Goal: Transaction & Acquisition: Purchase product/service

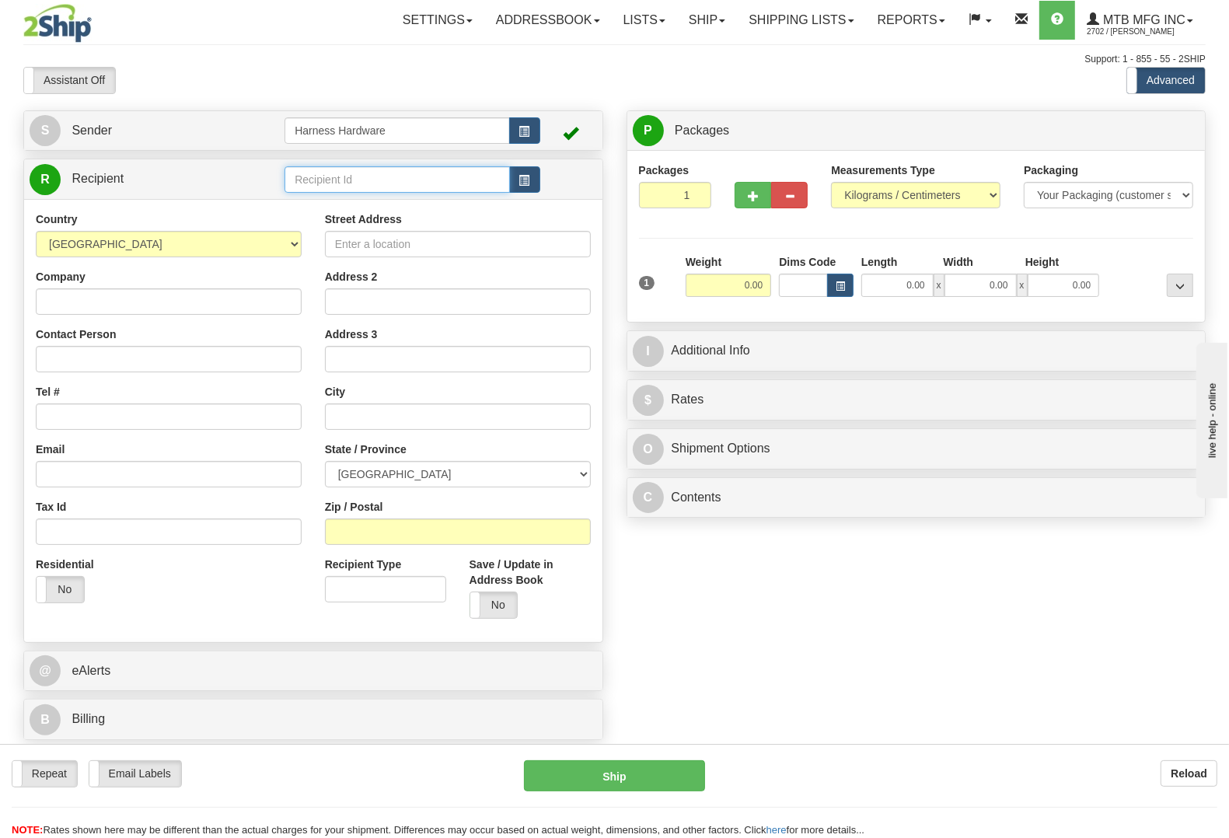
click at [361, 181] on input "text" at bounding box center [396, 179] width 225 height 26
type input "weaf"
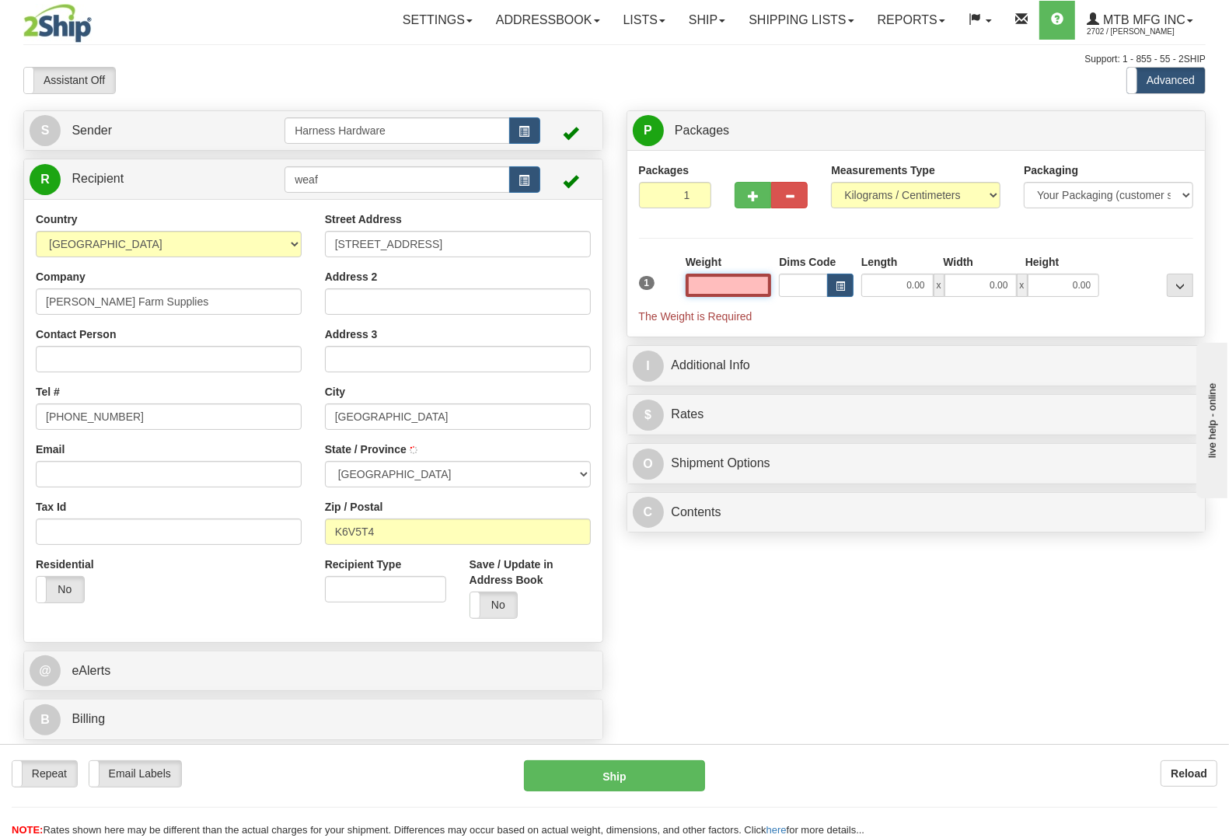
type input "BROCKVILLE"
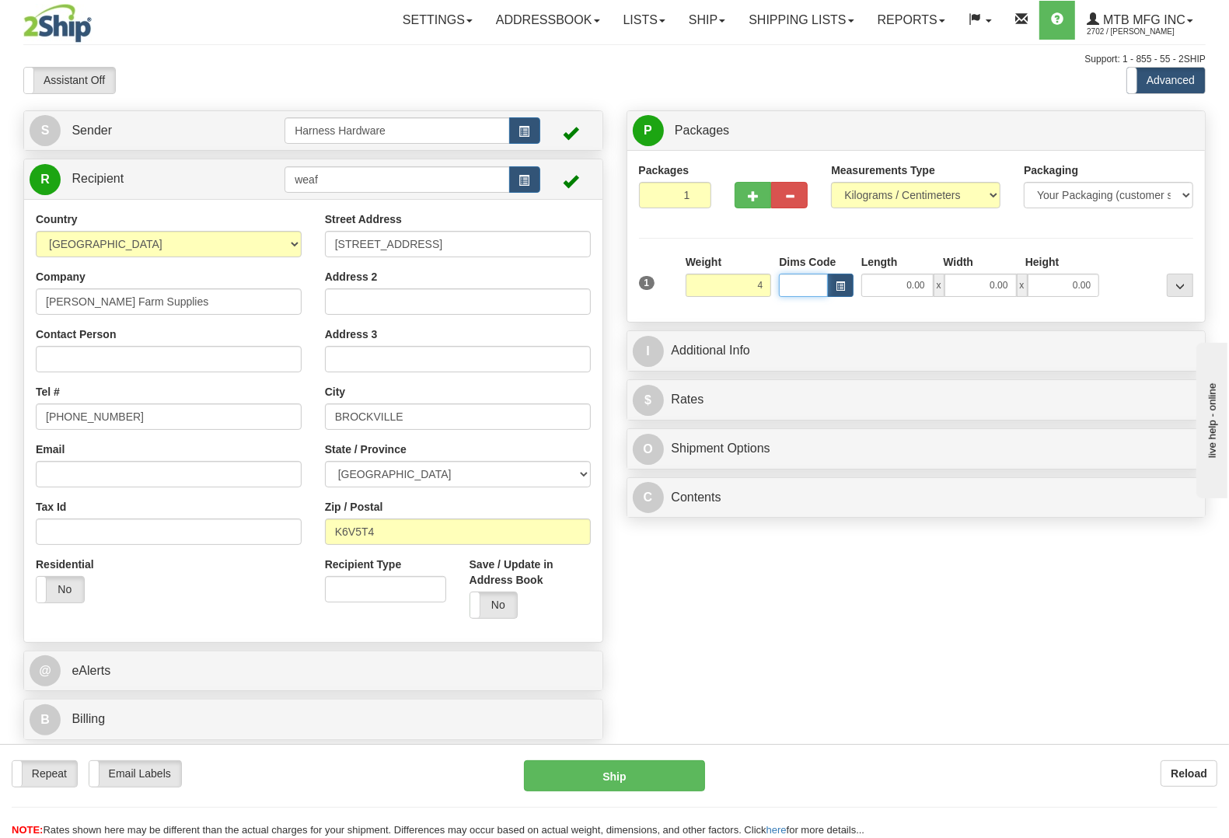
type input "4.00"
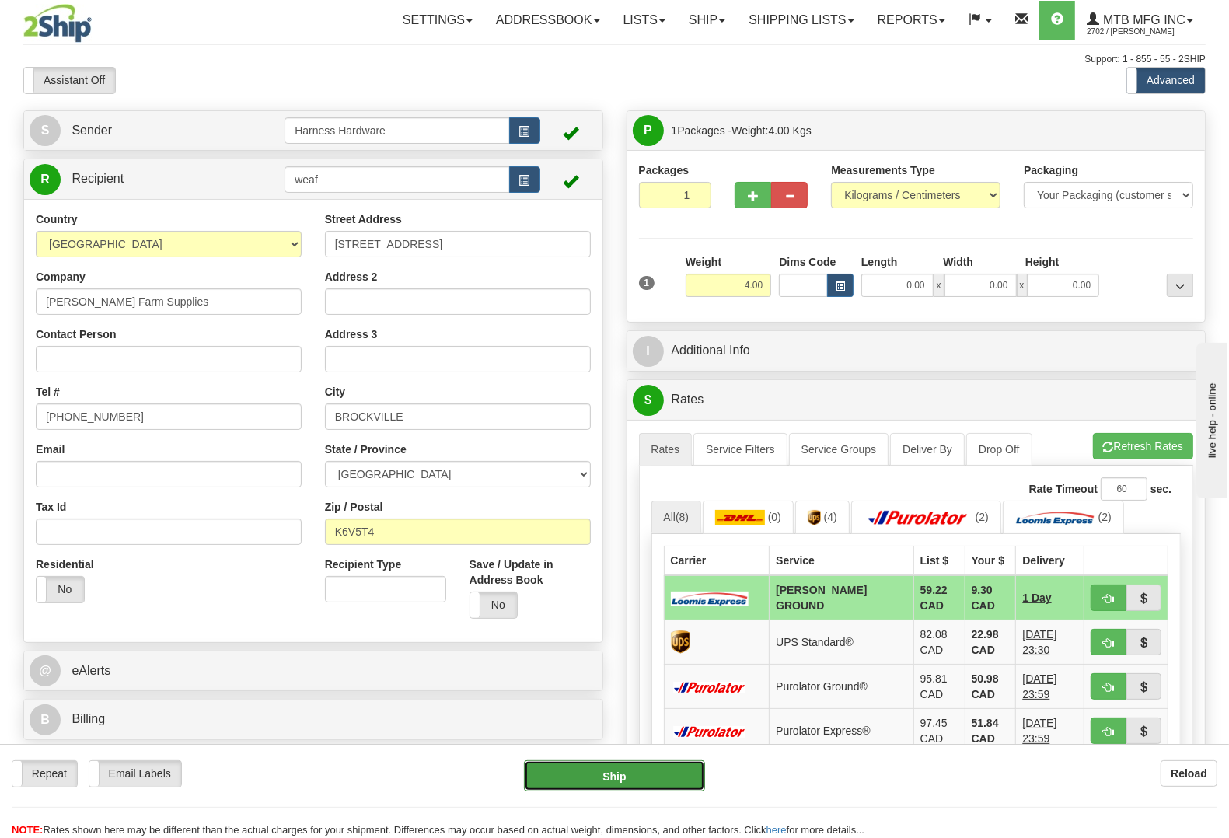
click at [637, 769] on button "Ship" at bounding box center [614, 775] width 181 height 31
type input "DD"
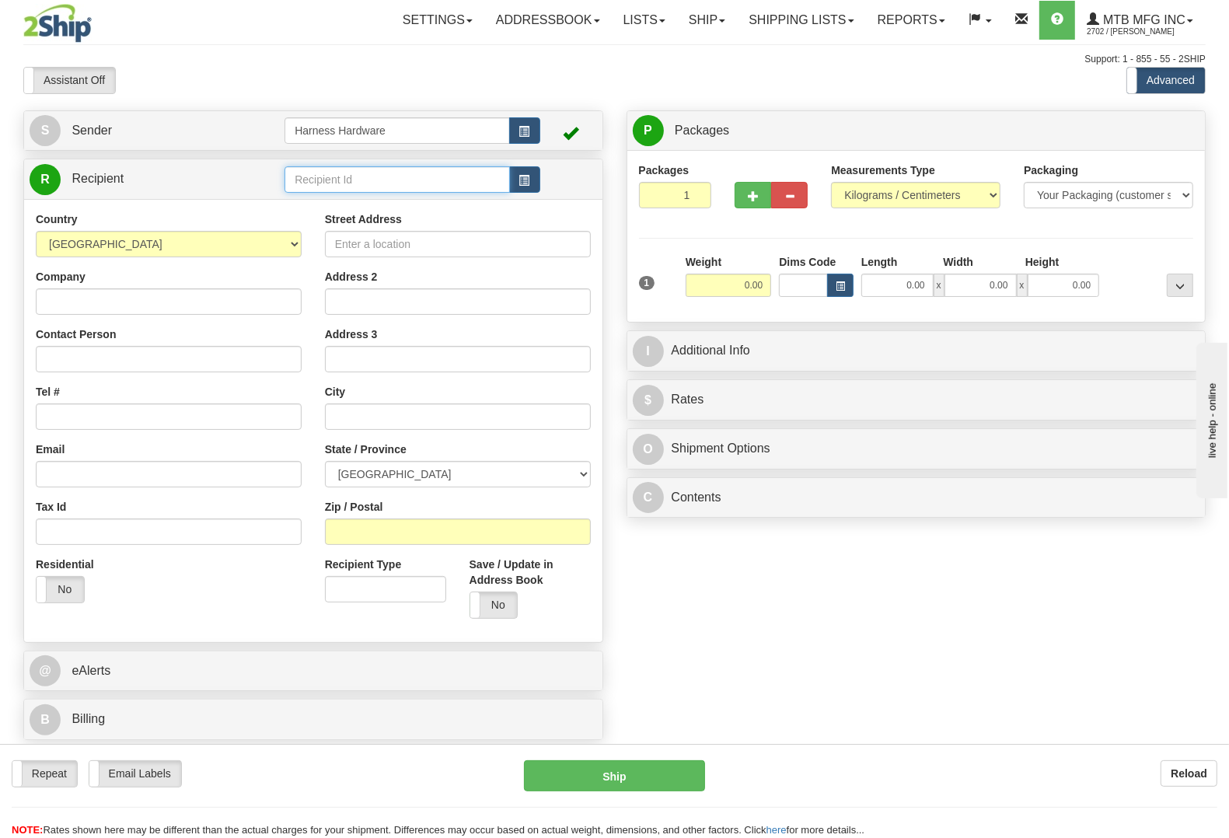
click at [350, 183] on input "text" at bounding box center [396, 179] width 225 height 26
click at [396, 246] on div "FARE-UPPER SANDUSKY" at bounding box center [393, 244] width 209 height 17
type input "FARE-UPPER SANDUSKY"
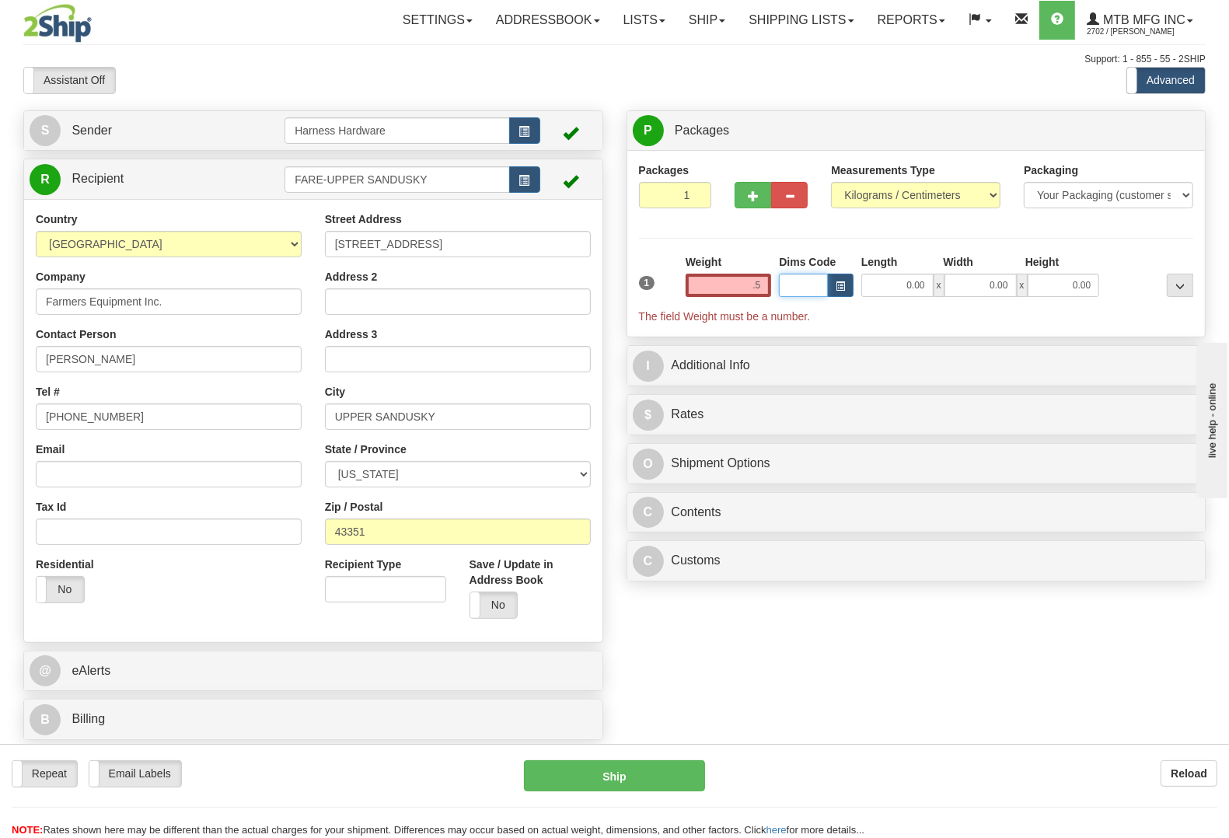
type input "0.50"
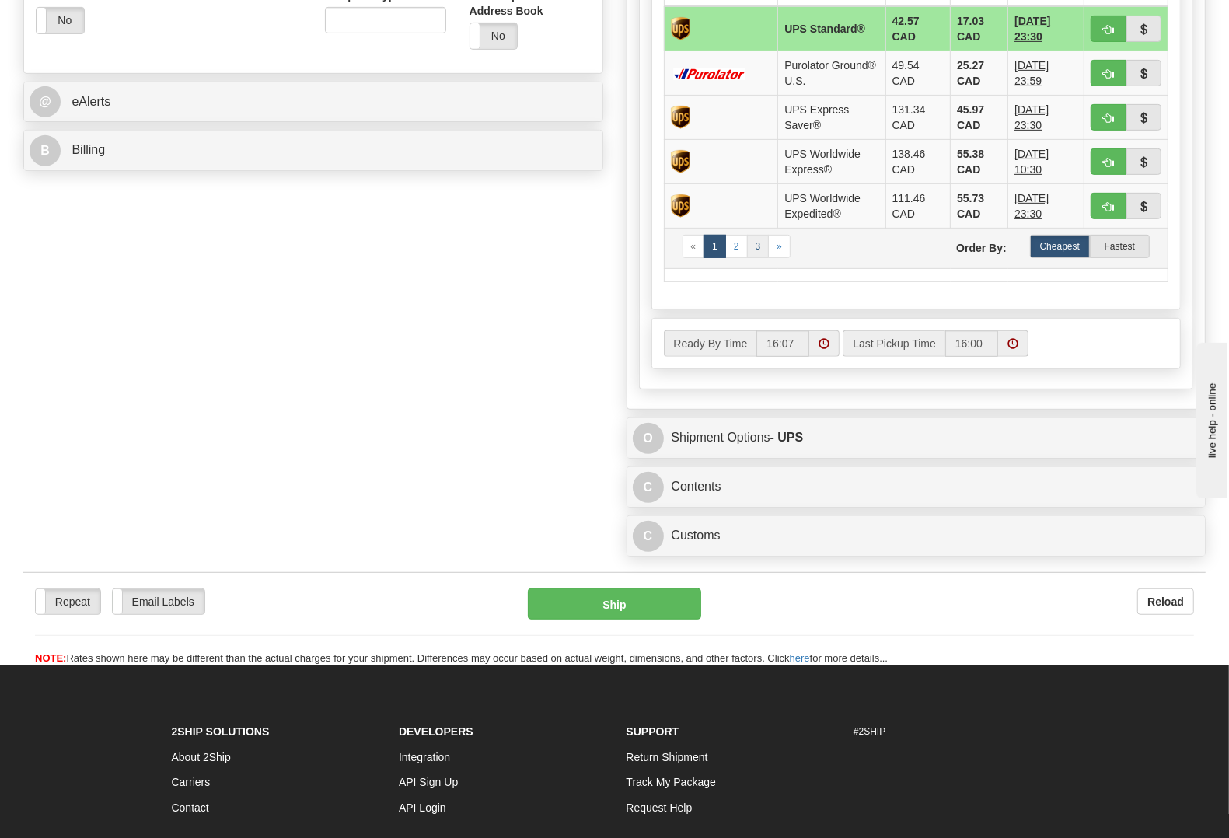
scroll to position [583, 0]
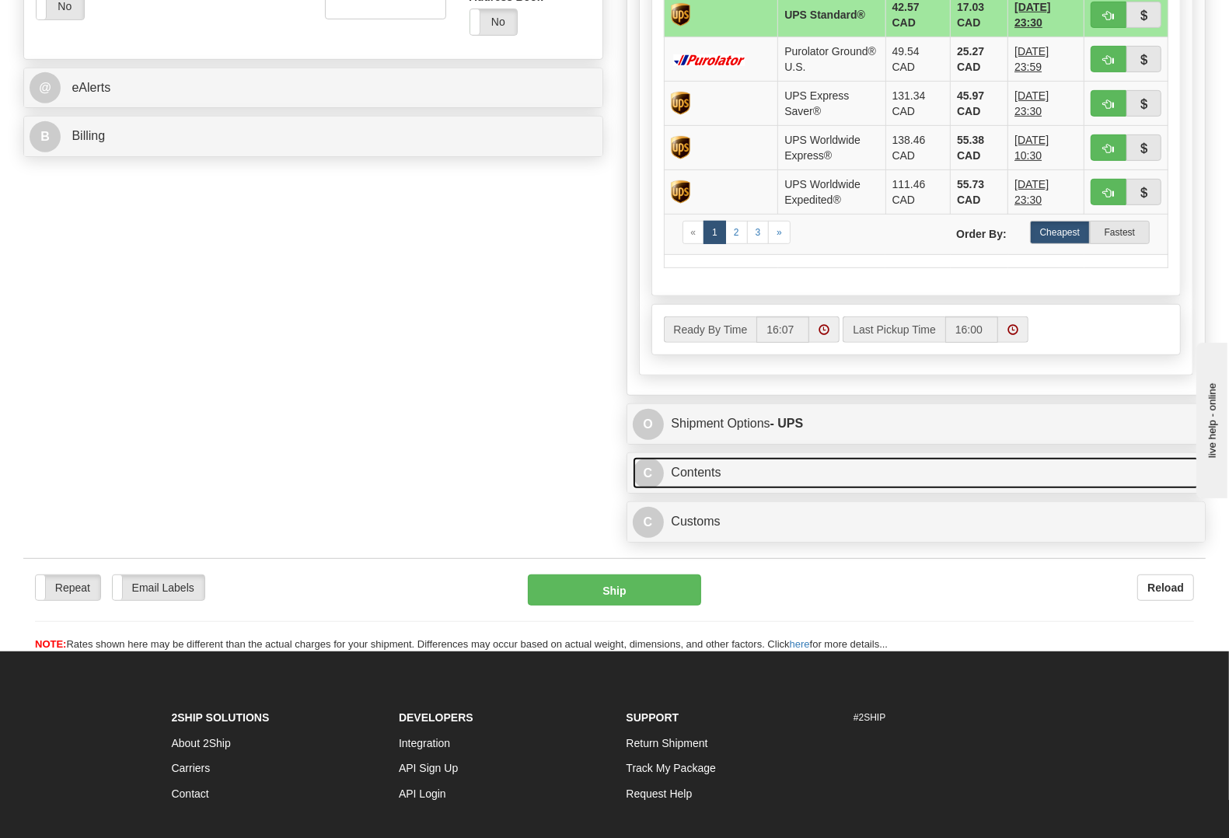
click at [684, 488] on link "C Contents" at bounding box center [916, 473] width 567 height 32
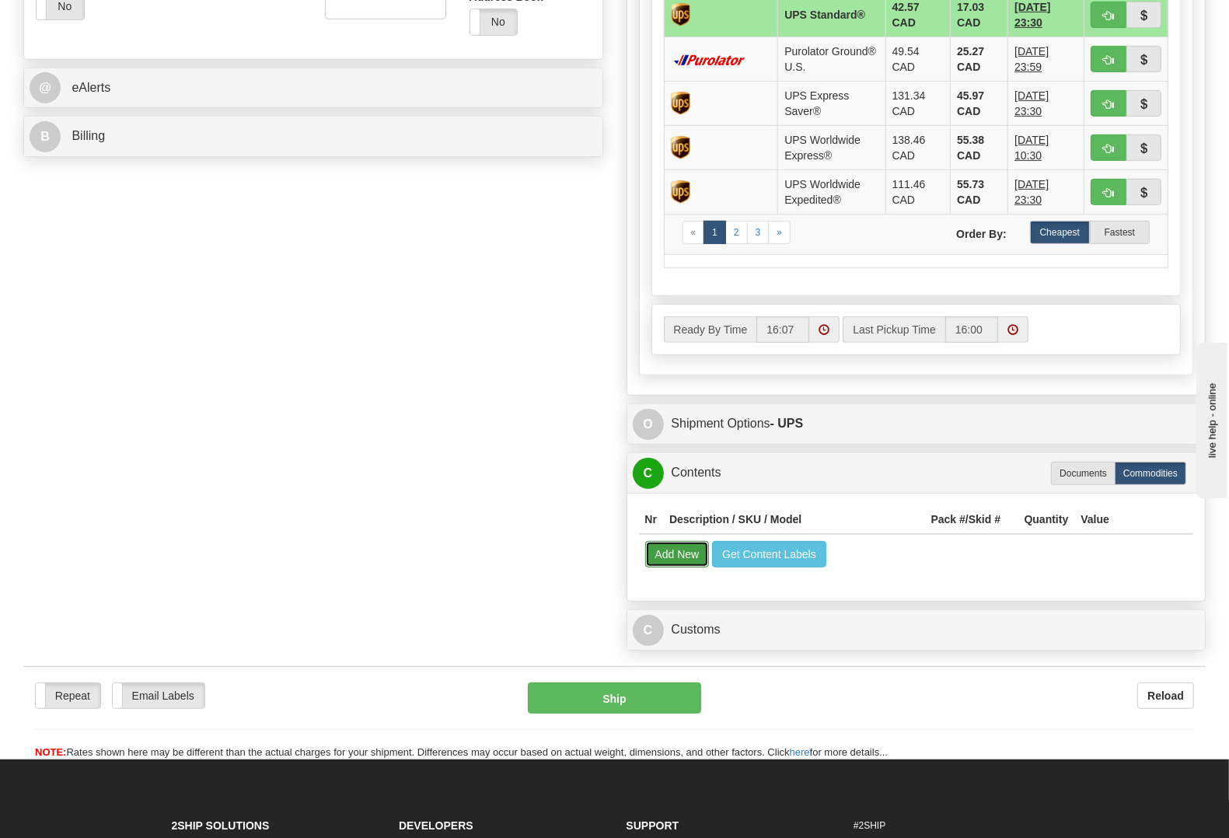
click at [664, 558] on button "Add New" at bounding box center [677, 554] width 64 height 26
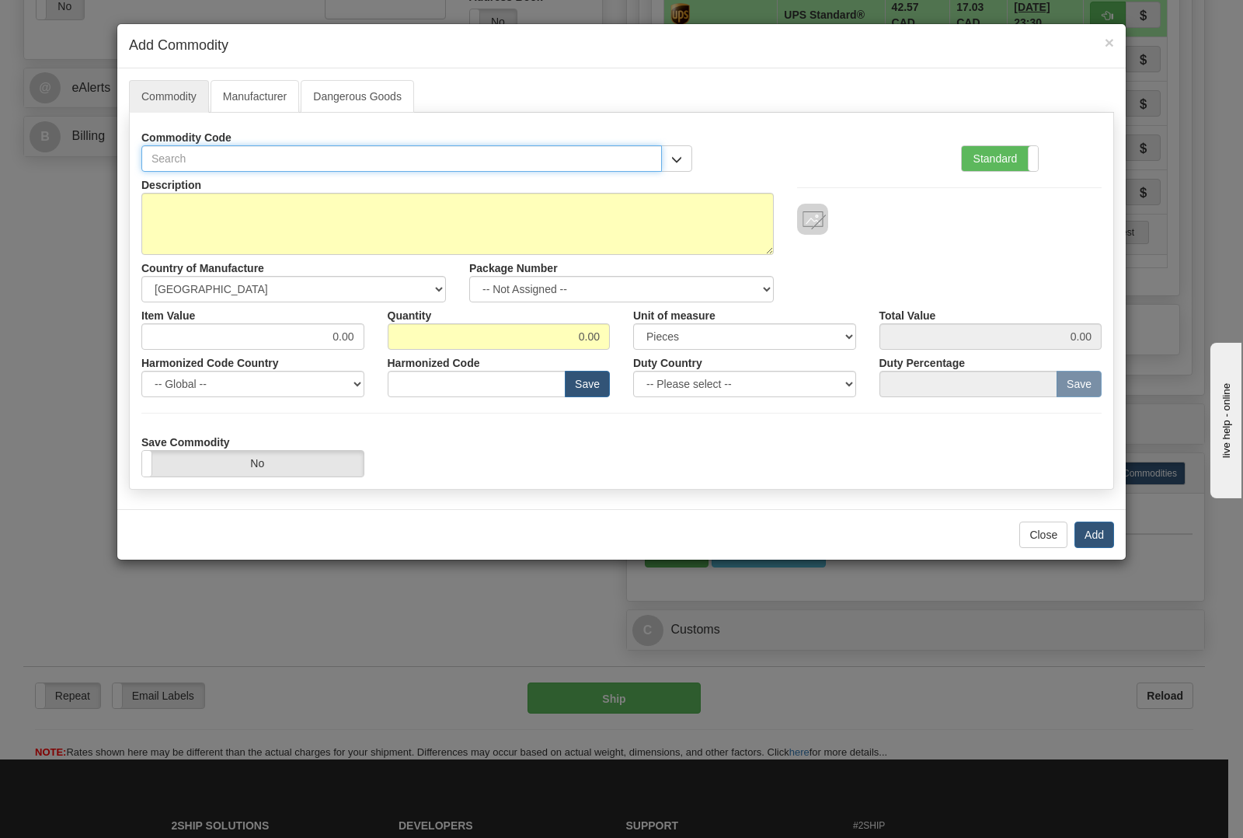
click at [385, 153] on input "text" at bounding box center [401, 158] width 521 height 26
type input "1348"
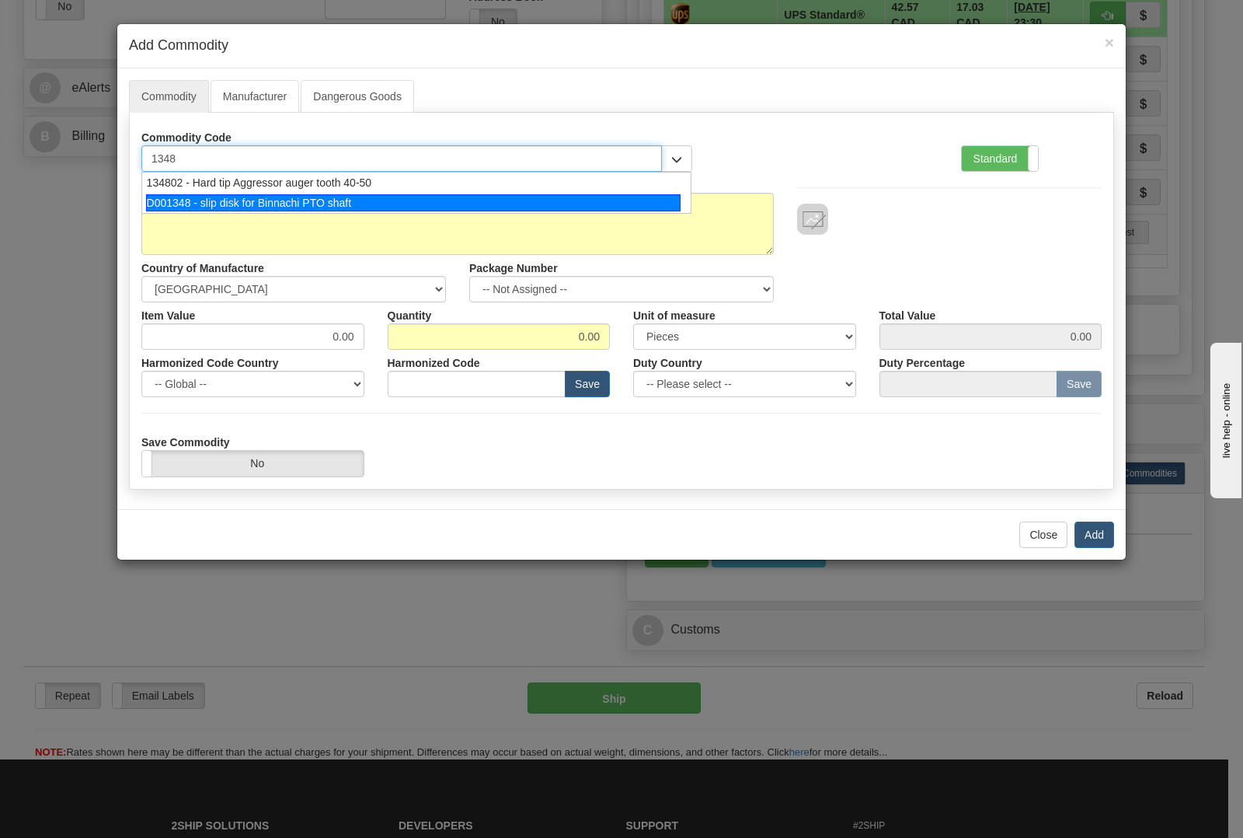
click at [361, 204] on div "D001348 - slip disk for Binnachi PTO shaft" at bounding box center [413, 202] width 535 height 17
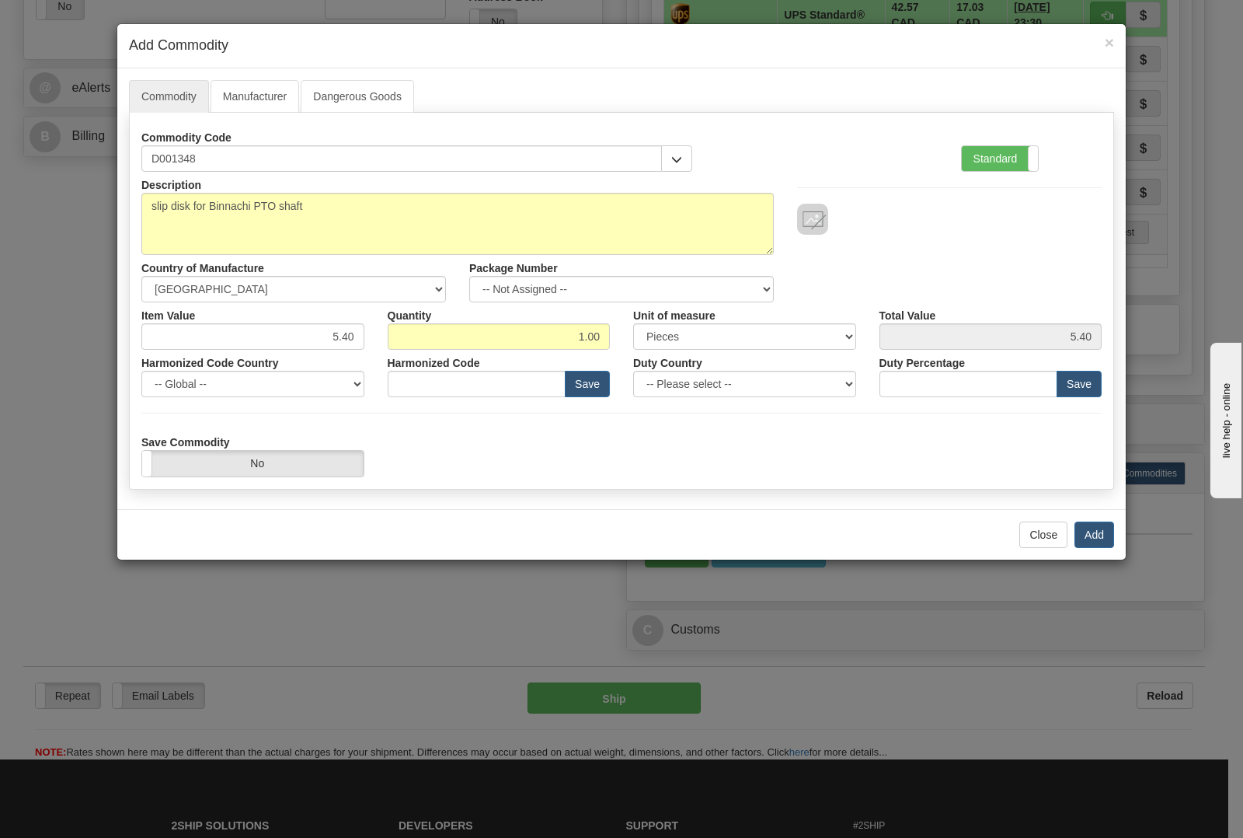
type input "8436.80.0090"
drag, startPoint x: 554, startPoint y: 336, endPoint x: 663, endPoint y: 336, distance: 108.8
click at [663, 336] on div "Item Value 5.40 Quantity 1.00 Unit of measure 3 Thousand Square Inches Adjustme…" at bounding box center [622, 325] width 984 height 47
type input "2"
type input "10.80"
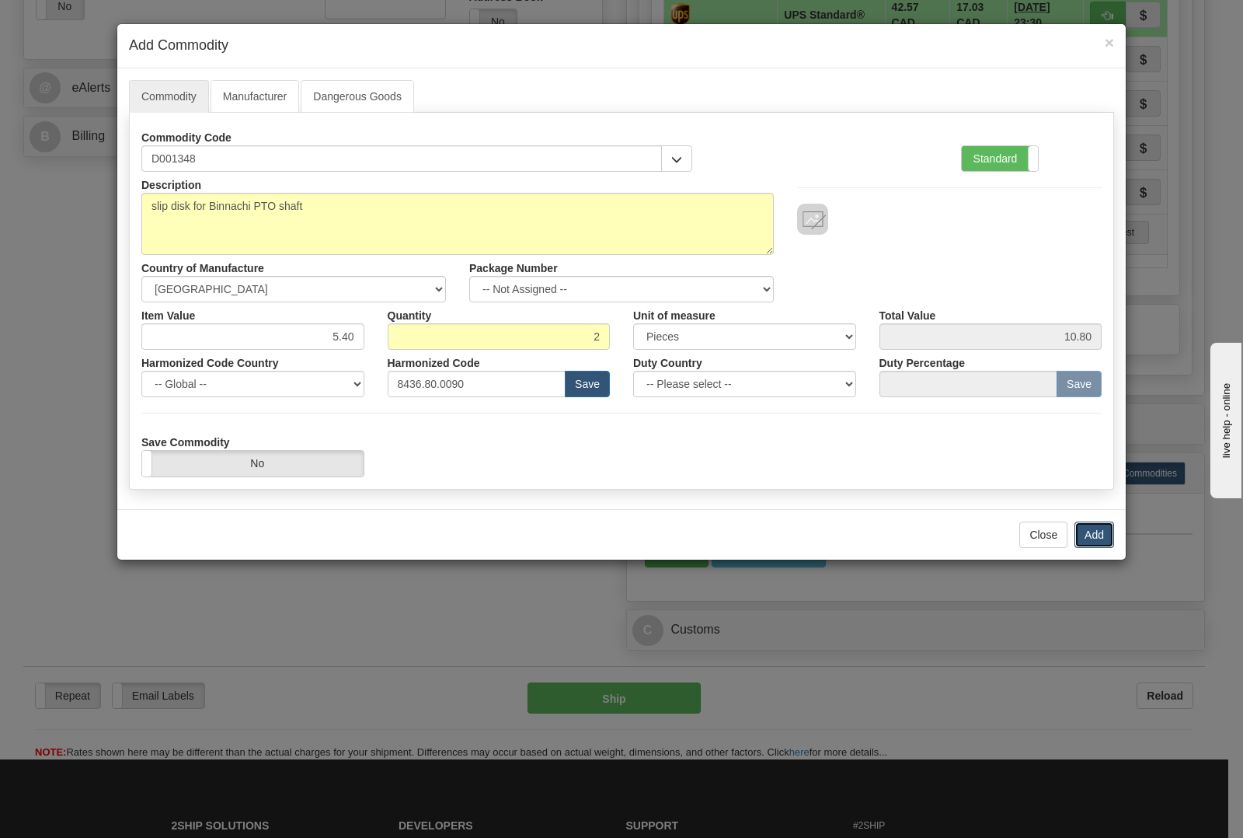
click at [1094, 531] on button "Add" at bounding box center [1095, 534] width 40 height 26
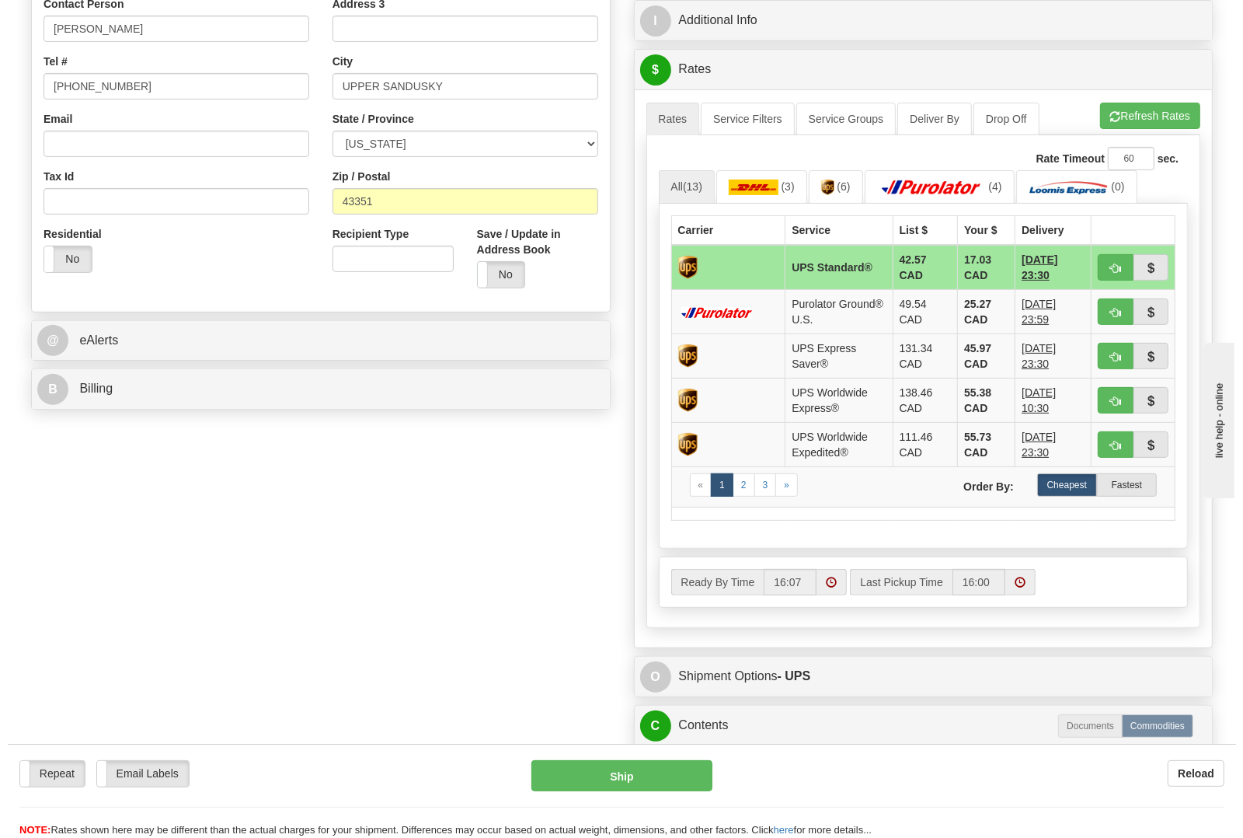
scroll to position [291, 0]
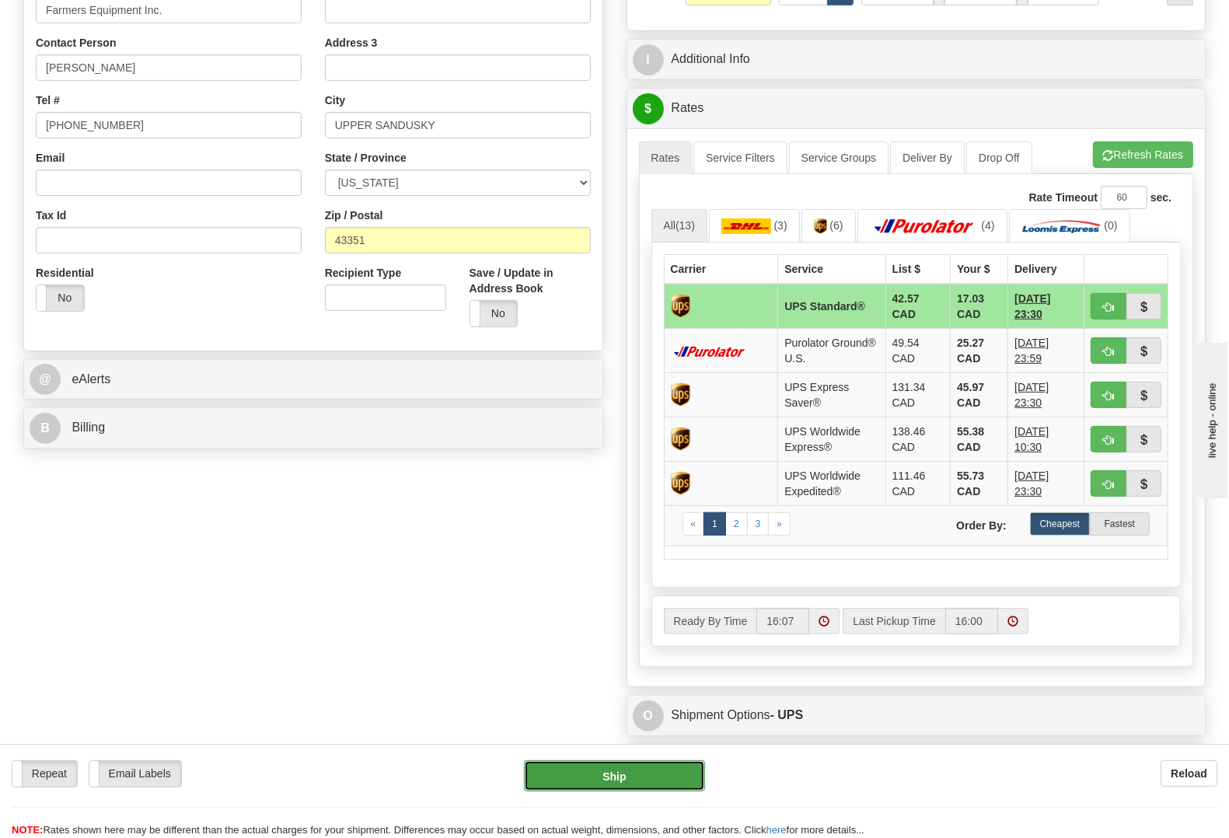
click at [602, 783] on button "Ship" at bounding box center [614, 775] width 181 height 31
type input "11"
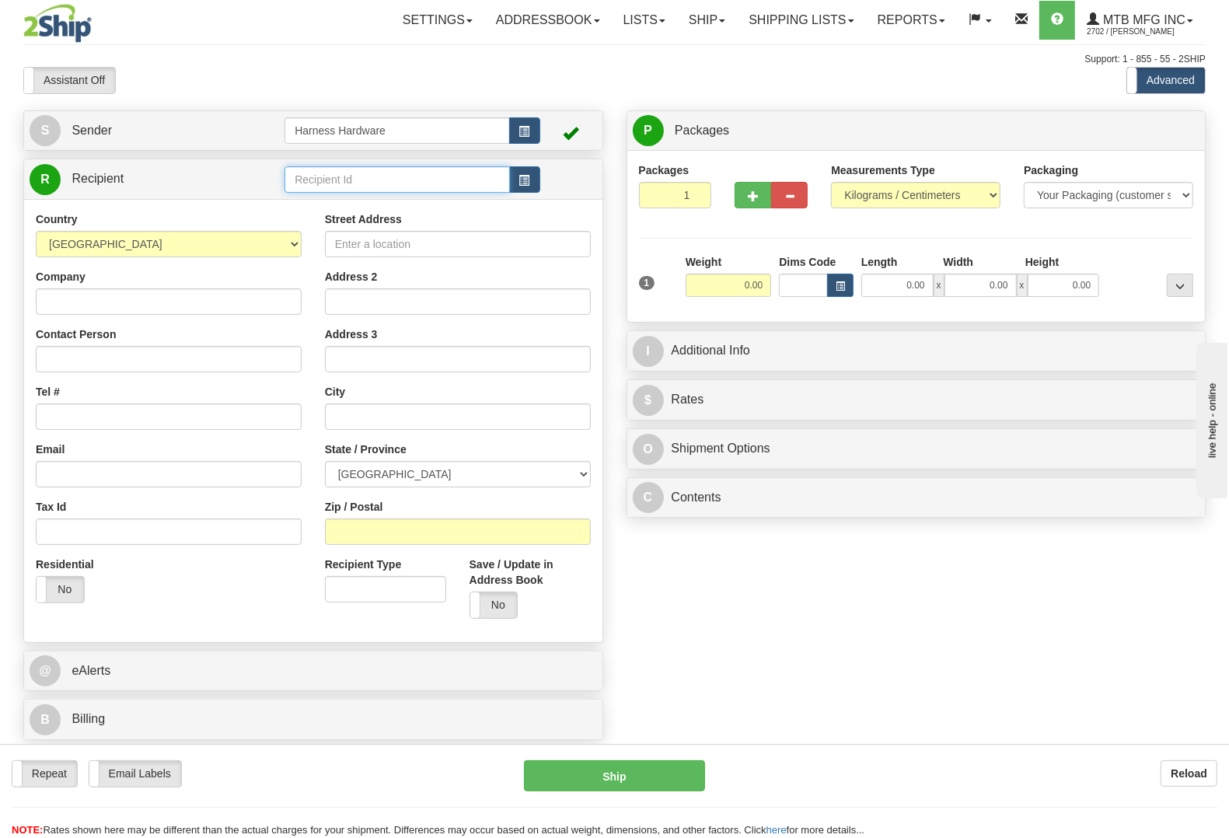
click at [336, 169] on input "text" at bounding box center [396, 179] width 225 height 26
click at [343, 183] on input "text" at bounding box center [396, 179] width 225 height 26
type input "STESA"
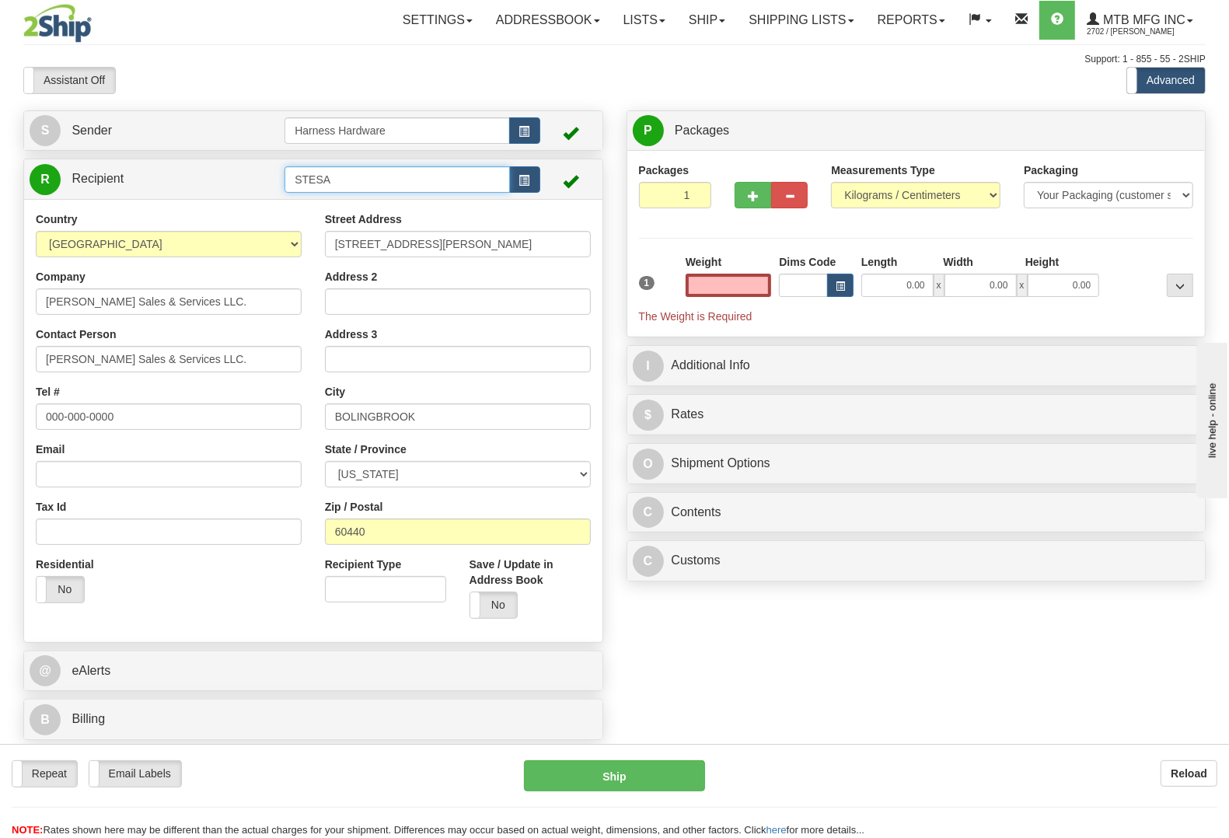
type input "0.00"
click at [346, 177] on input "STESA" at bounding box center [396, 179] width 225 height 26
type input "STES"
type input "0.00"
click at [523, 176] on span "button" at bounding box center [524, 181] width 11 height 10
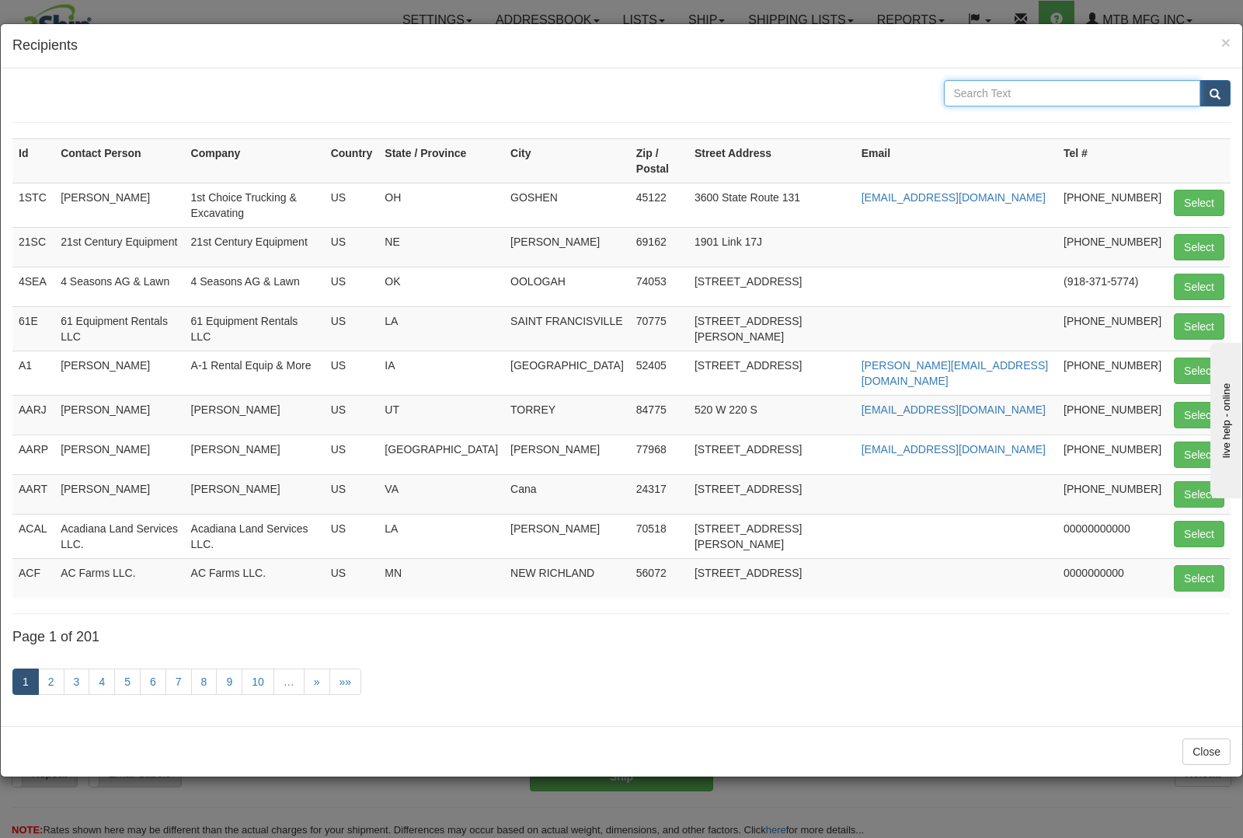
click at [999, 103] on input "text" at bounding box center [1072, 93] width 257 height 26
paste input "STEVE SABATINO"
type input "STEVE SABATINO"
click at [1224, 95] on button "submit" at bounding box center [1215, 93] width 31 height 26
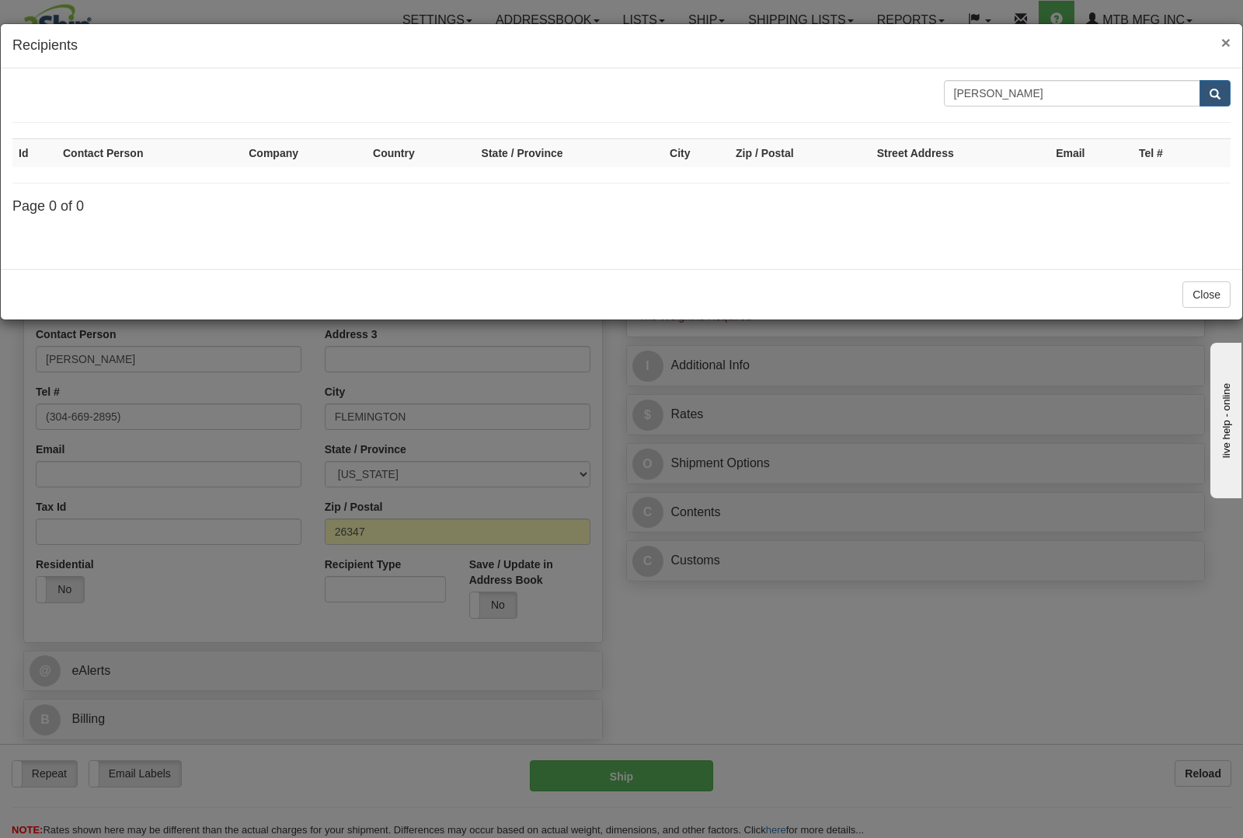
click at [1226, 33] on span "×" at bounding box center [1226, 42] width 9 height 18
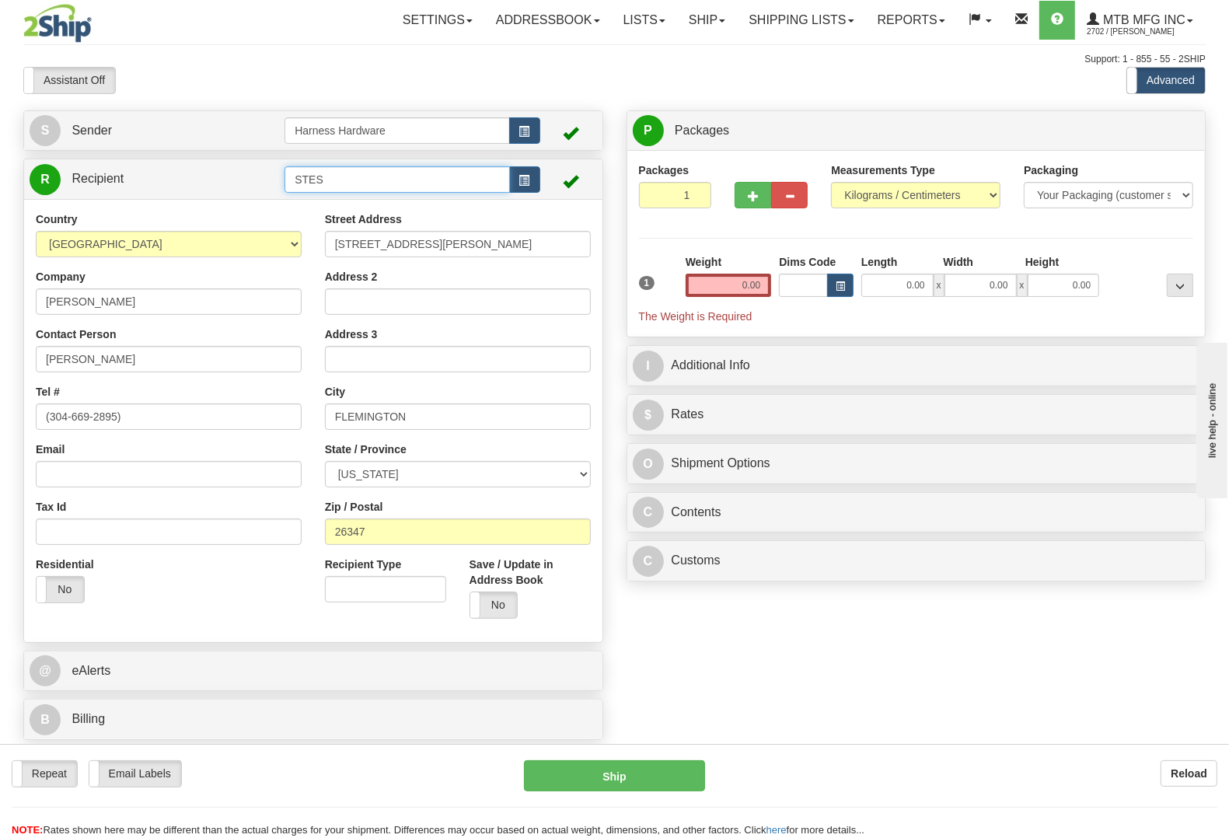
click at [343, 177] on input "STES" at bounding box center [396, 179] width 225 height 26
type input "STEV"
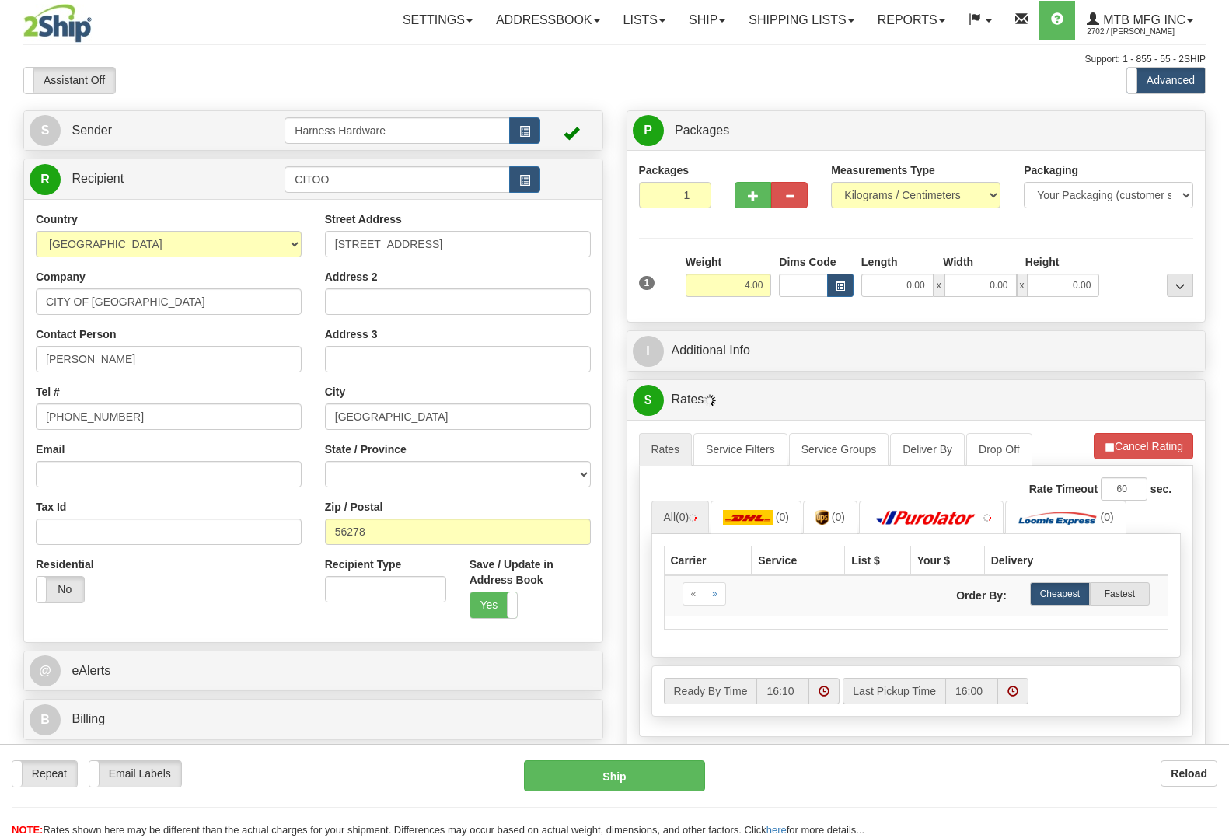
select select "US"
select select
drag, startPoint x: 340, startPoint y: 179, endPoint x: 228, endPoint y: 164, distance: 112.9
click at [228, 164] on tr "R Recipient CITOO" at bounding box center [313, 179] width 567 height 32
type input "S"
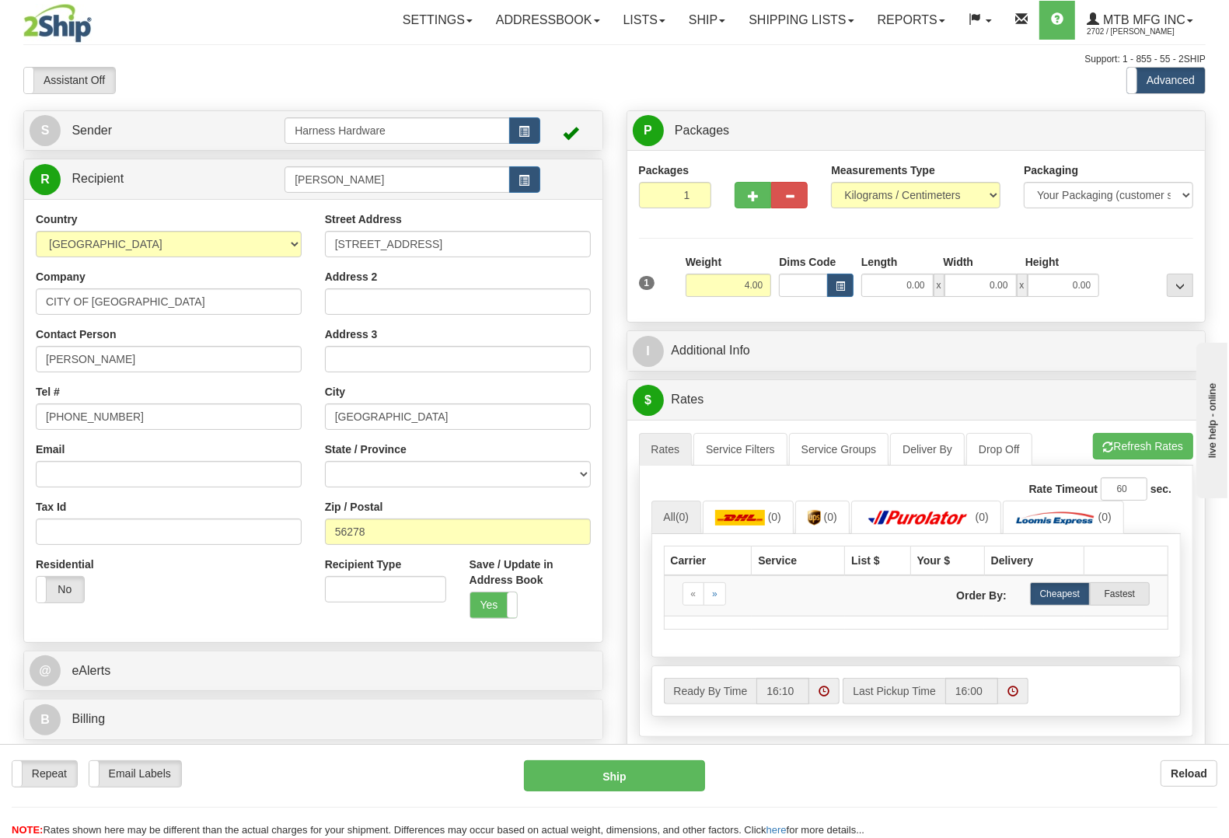
type input "STEVE SABATINO"
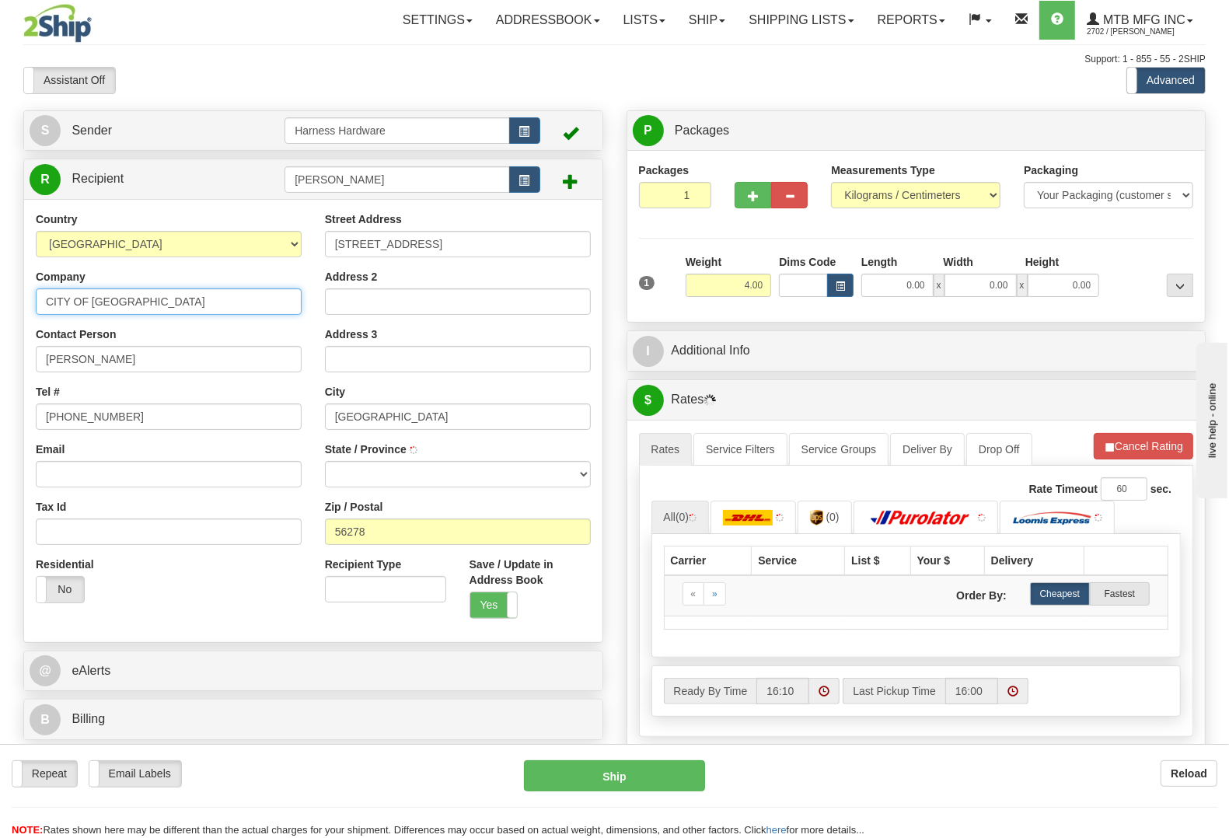
select select
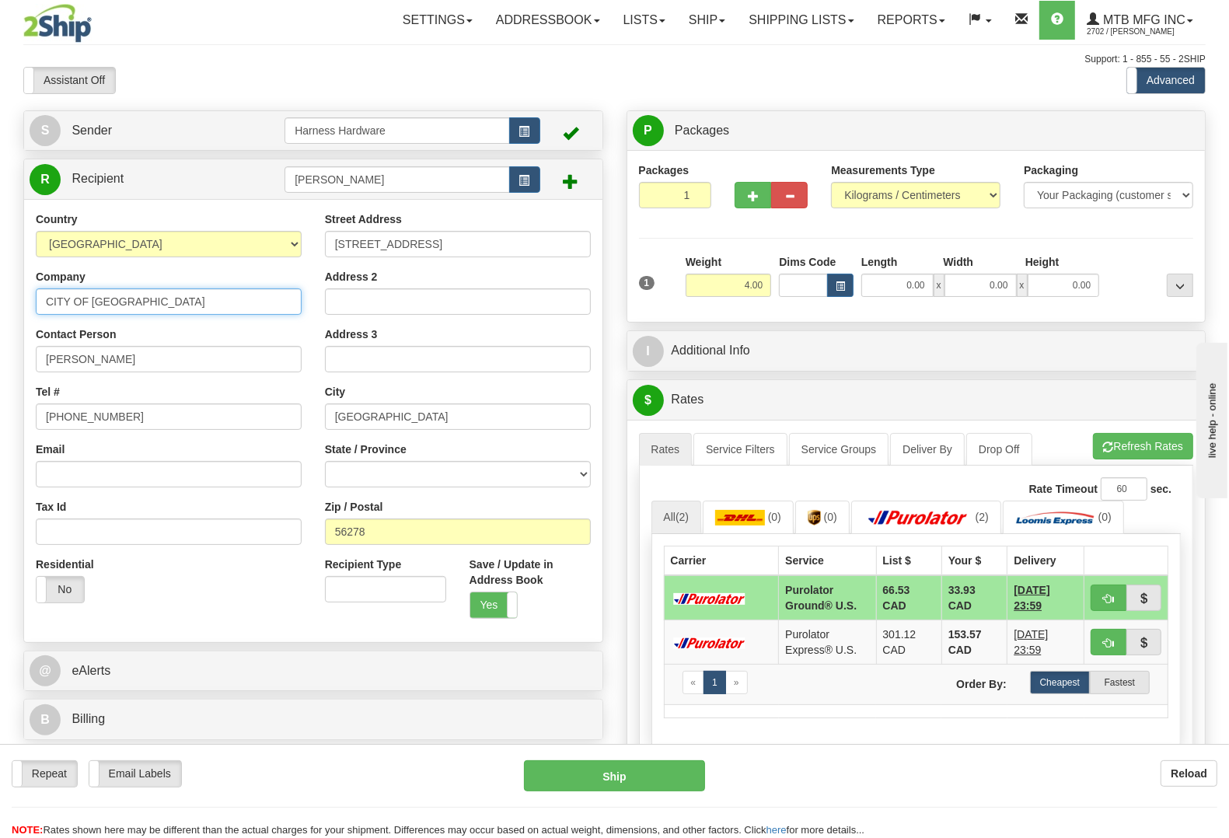
paste input "STEVE SABATINO"
type input "STEVE SABATINO"
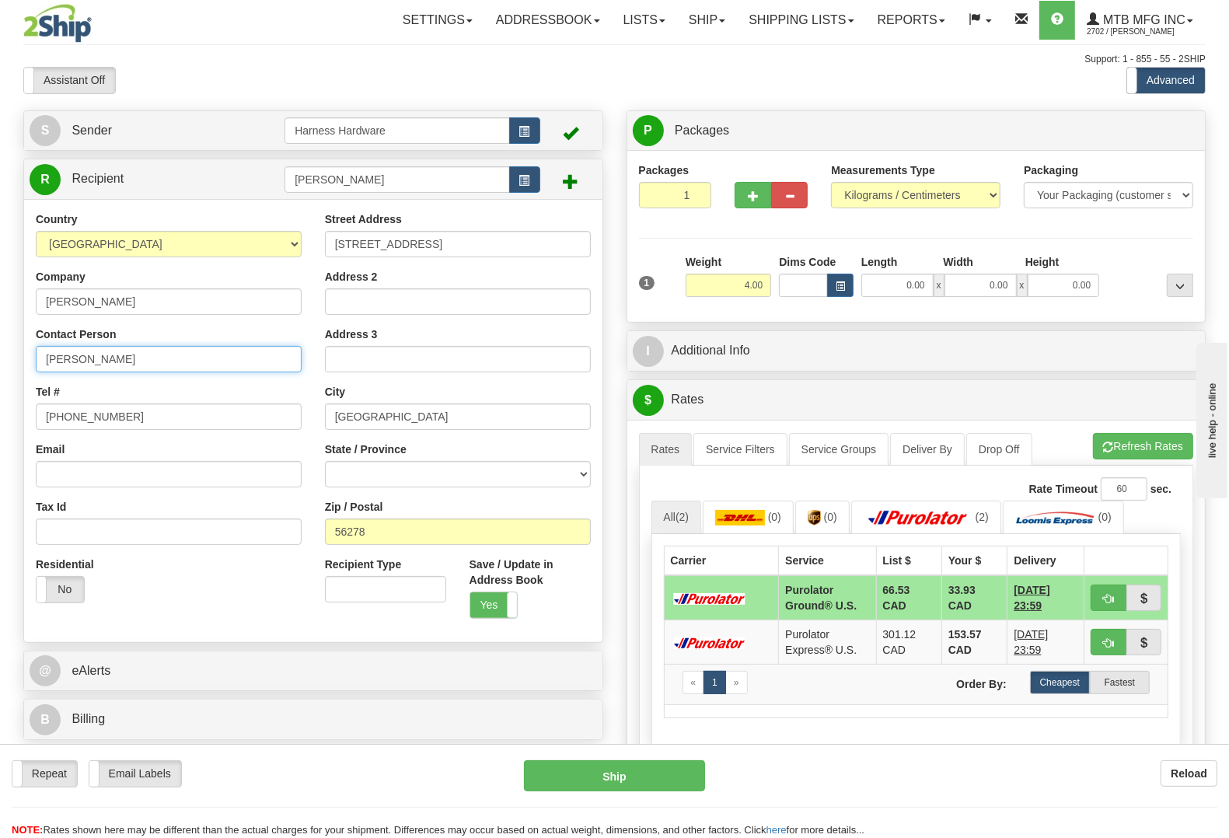
paste input "TEVE SABATINO"
type input "STEVE SABATINO"
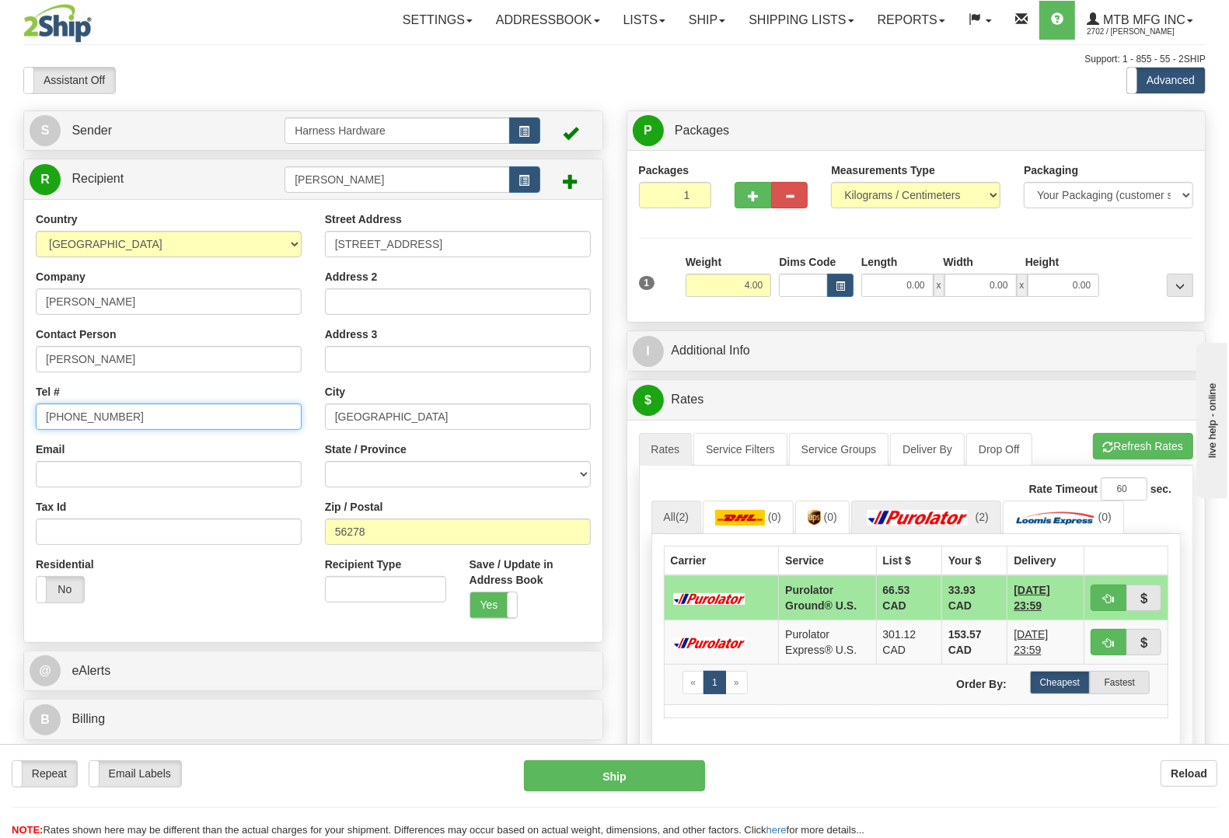
paste input "(530) 472 3806"
type input "(530) 472 3806"
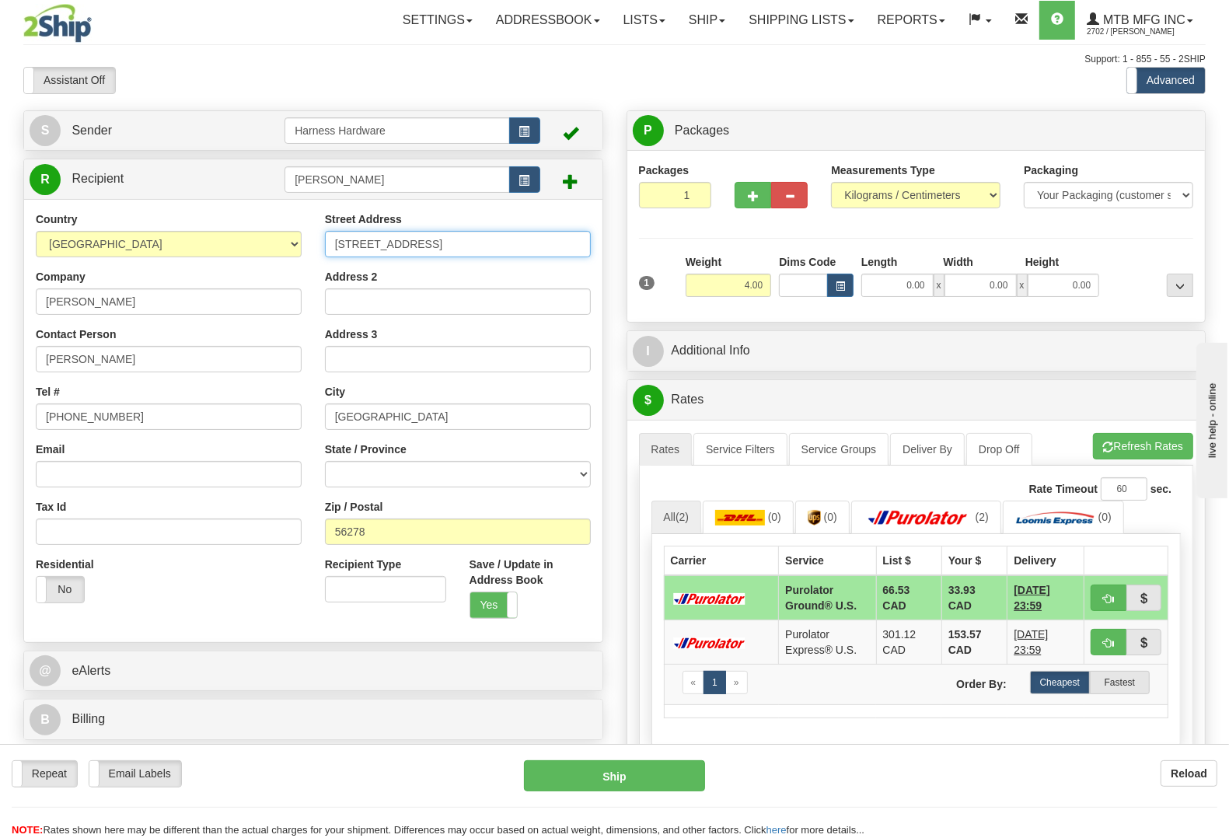
drag, startPoint x: 525, startPoint y: 237, endPoint x: 123, endPoint y: 224, distance: 402.7
click at [123, 224] on div "Country AFGHANISTAN ALAND ISLANDS ALBANIA ALGERIA AMERICAN SAMOA ANDORRA ANGOLA…" at bounding box center [313, 420] width 578 height 418
paste input "15275 Sugar Pine Camp Rd."
type input "15275 Sugar Pine Camp Rd."
drag, startPoint x: 373, startPoint y: 532, endPoint x: 103, endPoint y: 496, distance: 272.9
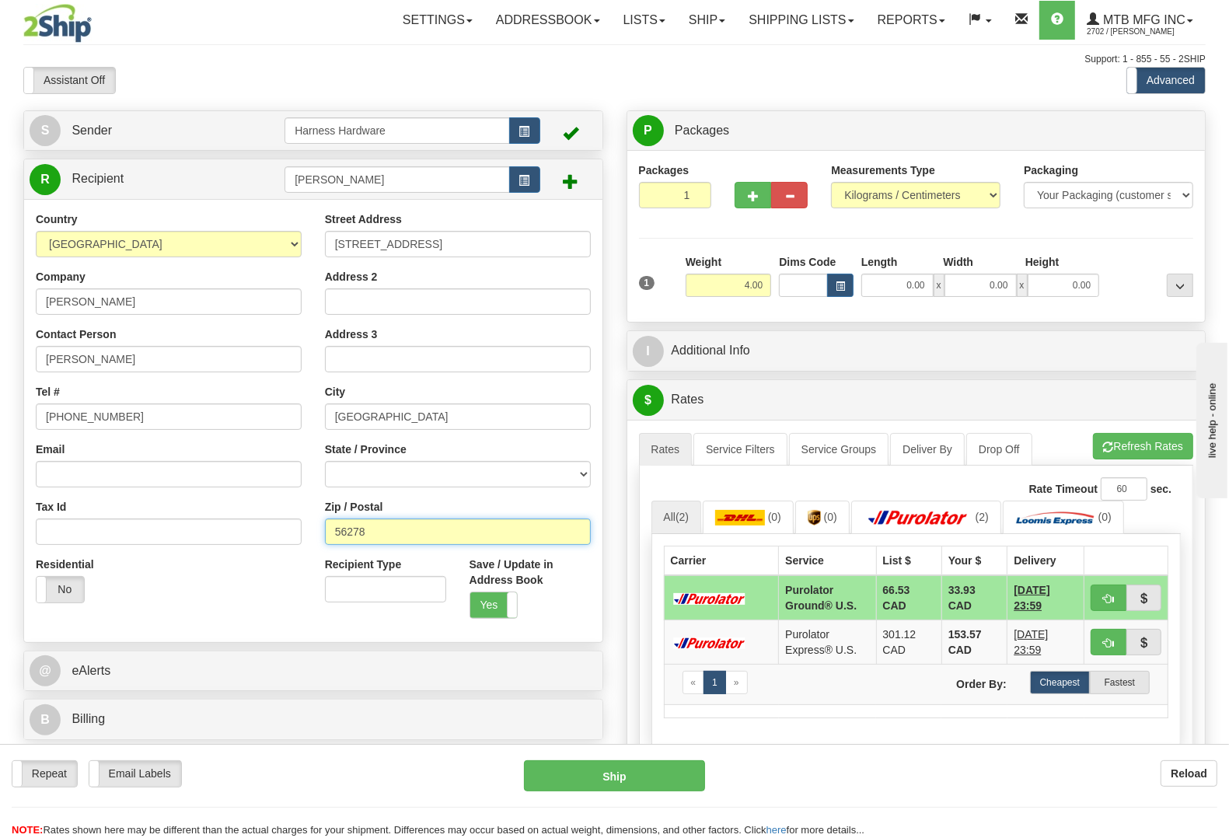
click at [113, 499] on div "Country AFGHANISTAN ALAND ISLANDS ALBANIA ALGERIA AMERICAN SAMOA ANDORRA ANGOLA…" at bounding box center [313, 420] width 578 height 418
paste input "9600"
type input "96008"
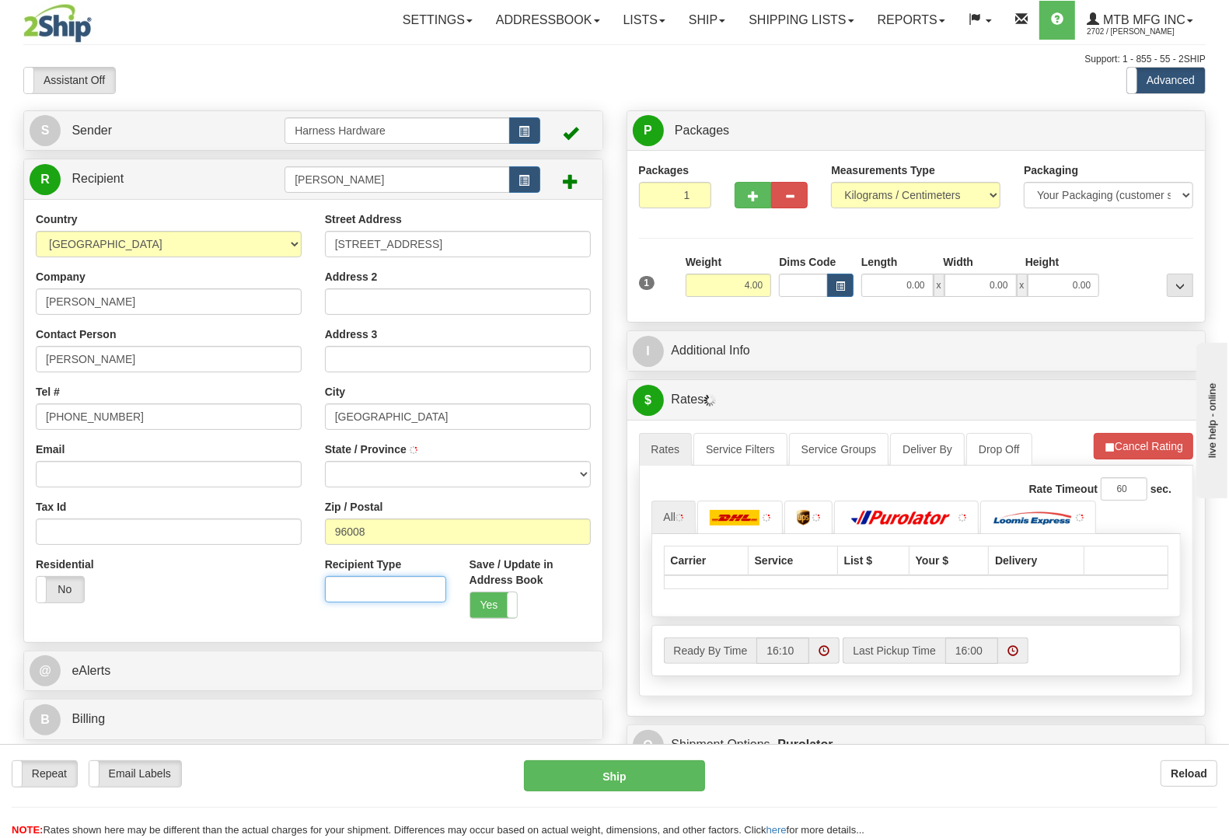
type input "BELLA VISTA"
select select
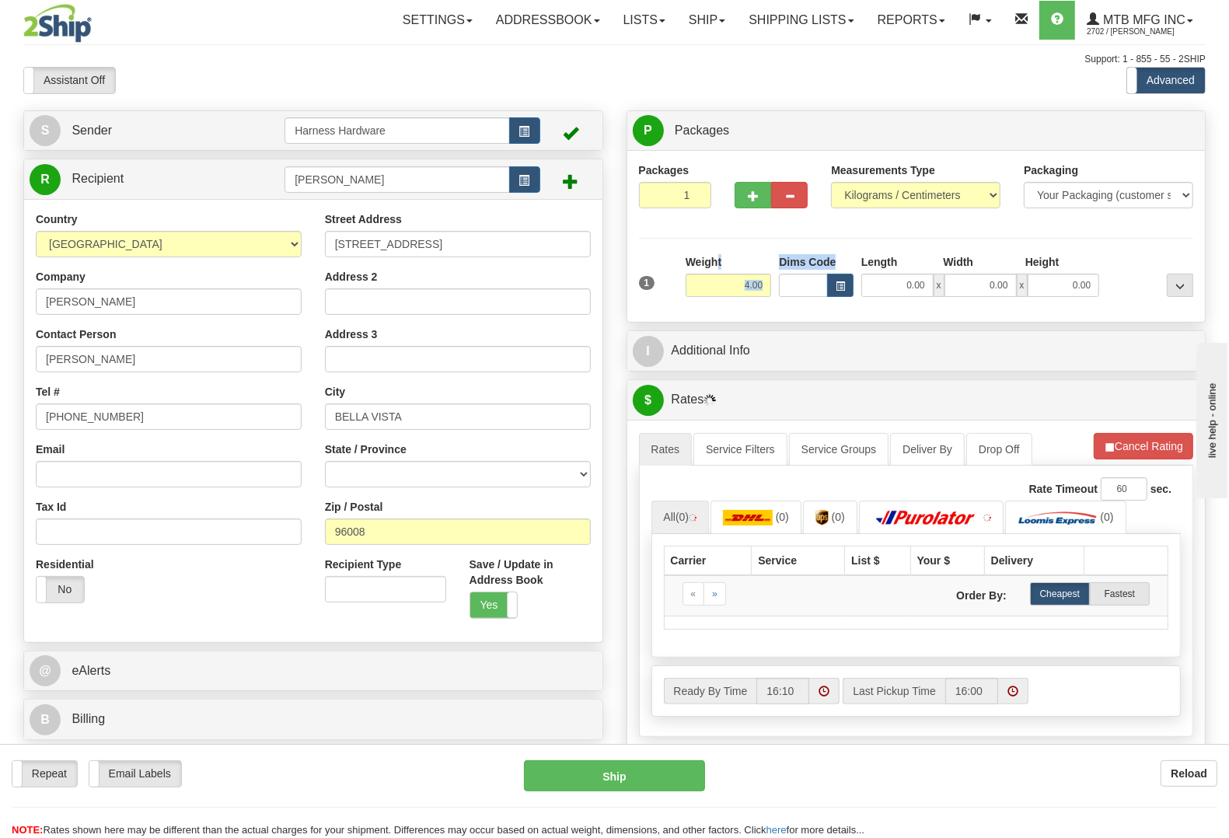
drag, startPoint x: 719, startPoint y: 270, endPoint x: 822, endPoint y: 281, distance: 103.8
click at [822, 281] on div "1 Weight 4.00 Dims Code 0.00" at bounding box center [916, 281] width 563 height 55
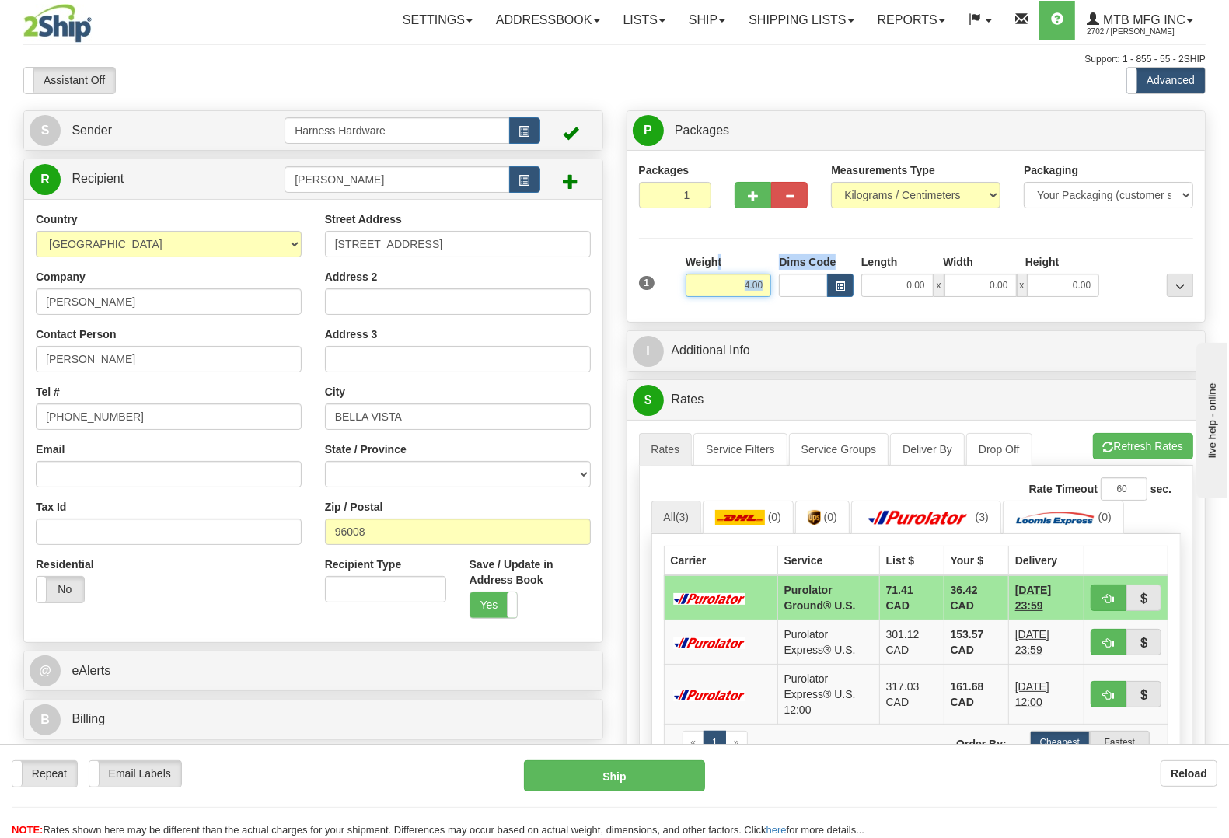
click at [767, 295] on input "4.00" at bounding box center [728, 285] width 86 height 23
drag, startPoint x: 742, startPoint y: 291, endPoint x: 828, endPoint y: 298, distance: 86.5
click at [828, 298] on div "1 Weight 4.00 Dims Code 0.00" at bounding box center [916, 281] width 563 height 55
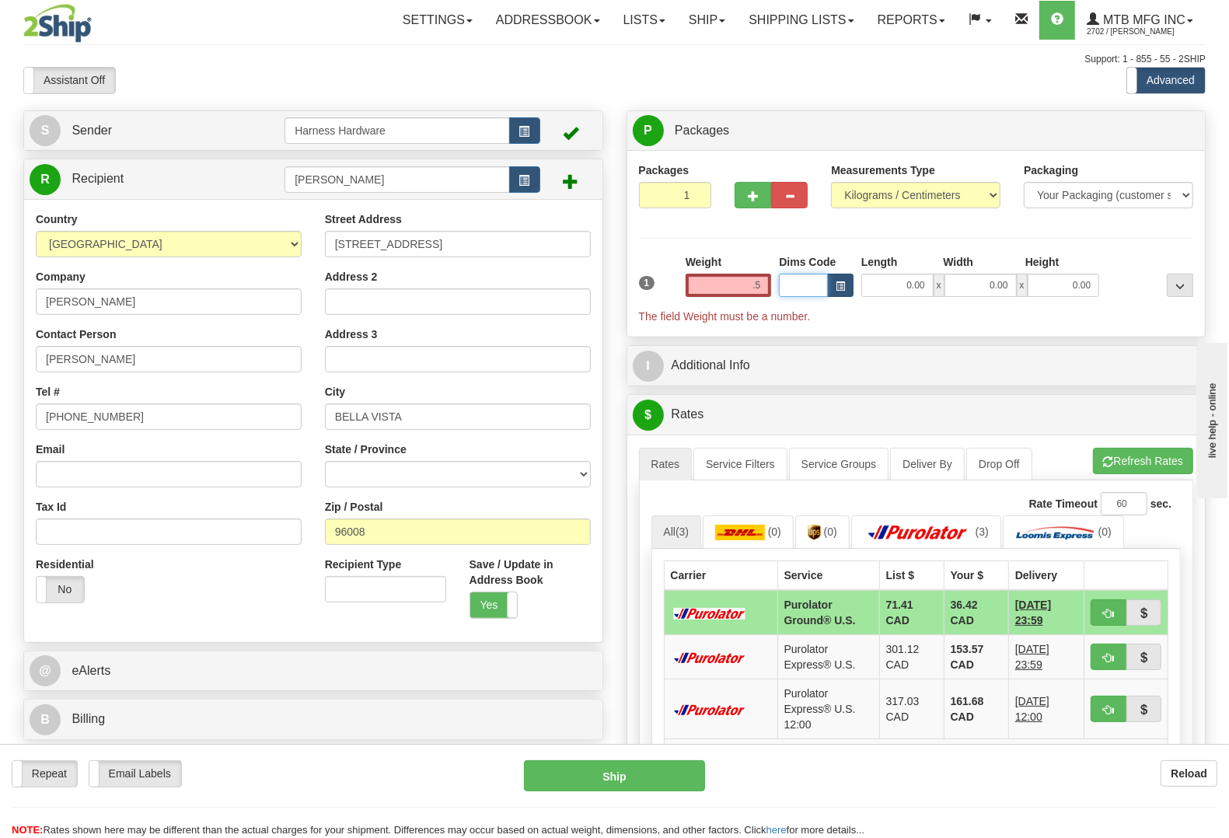
type input "0.50"
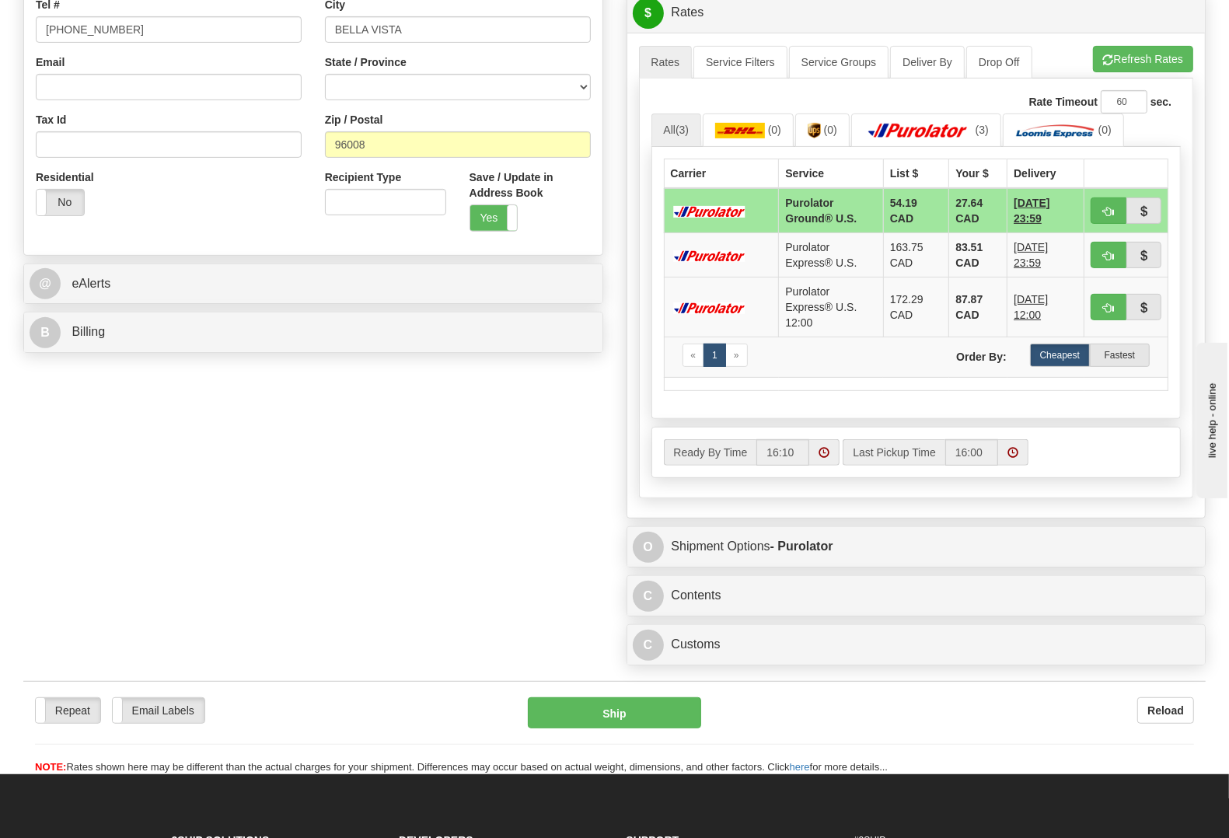
scroll to position [389, 0]
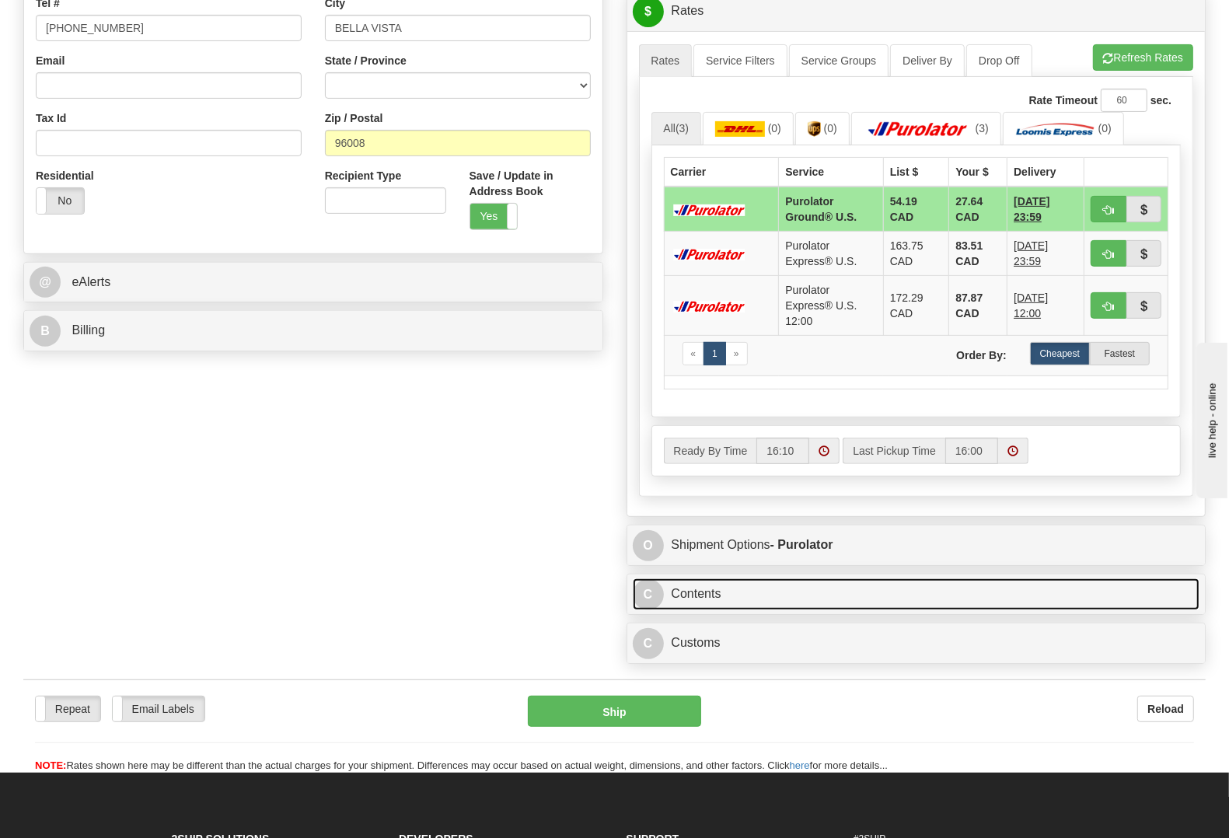
click at [694, 608] on link "C Contents" at bounding box center [916, 594] width 567 height 32
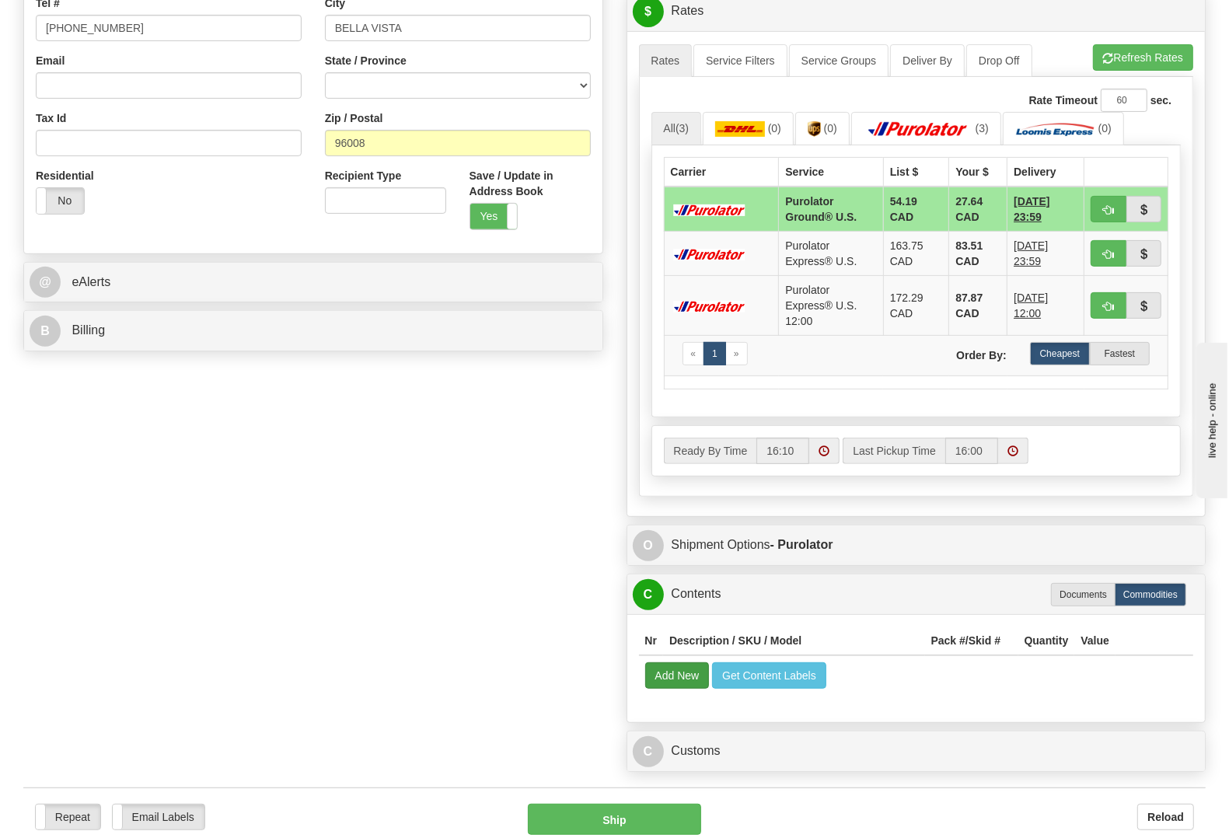
click at [654, 695] on td "Add New Get Content Labels" at bounding box center [916, 675] width 555 height 40
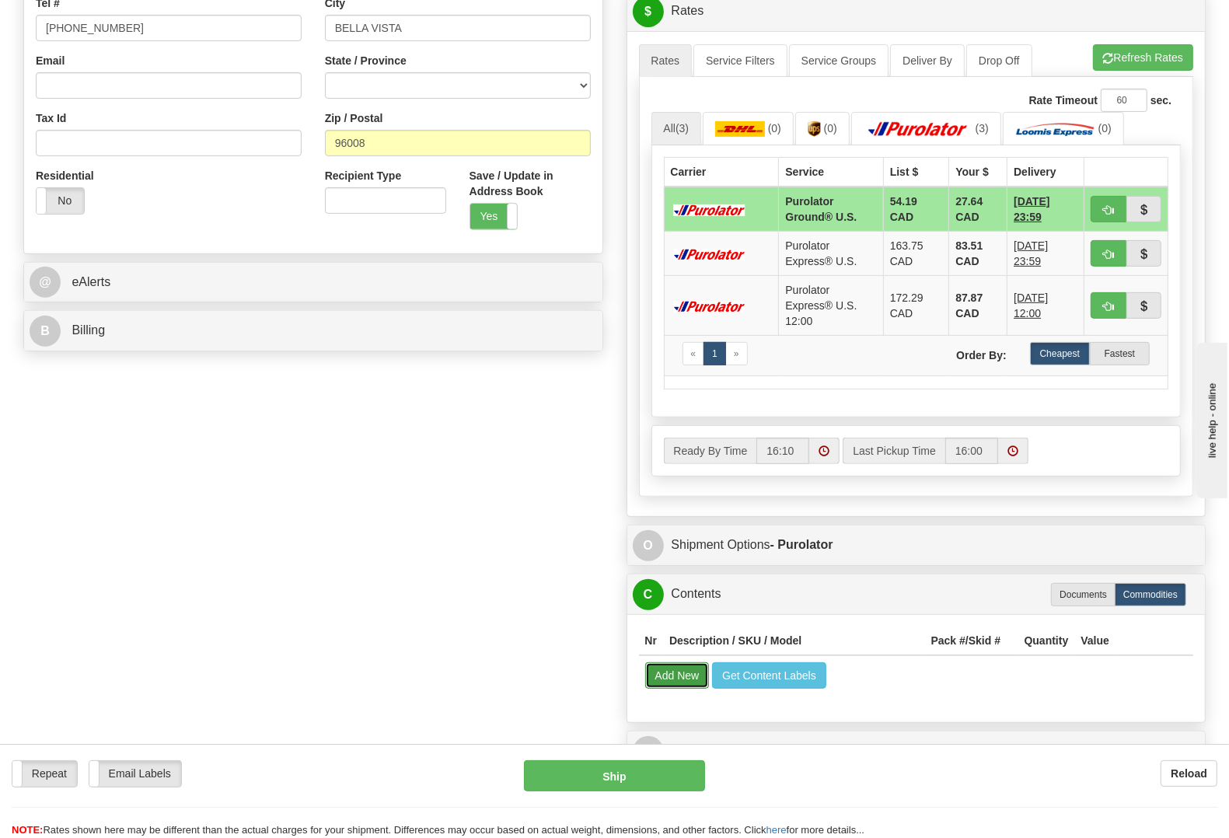
click at [661, 680] on button "Add New" at bounding box center [677, 675] width 64 height 26
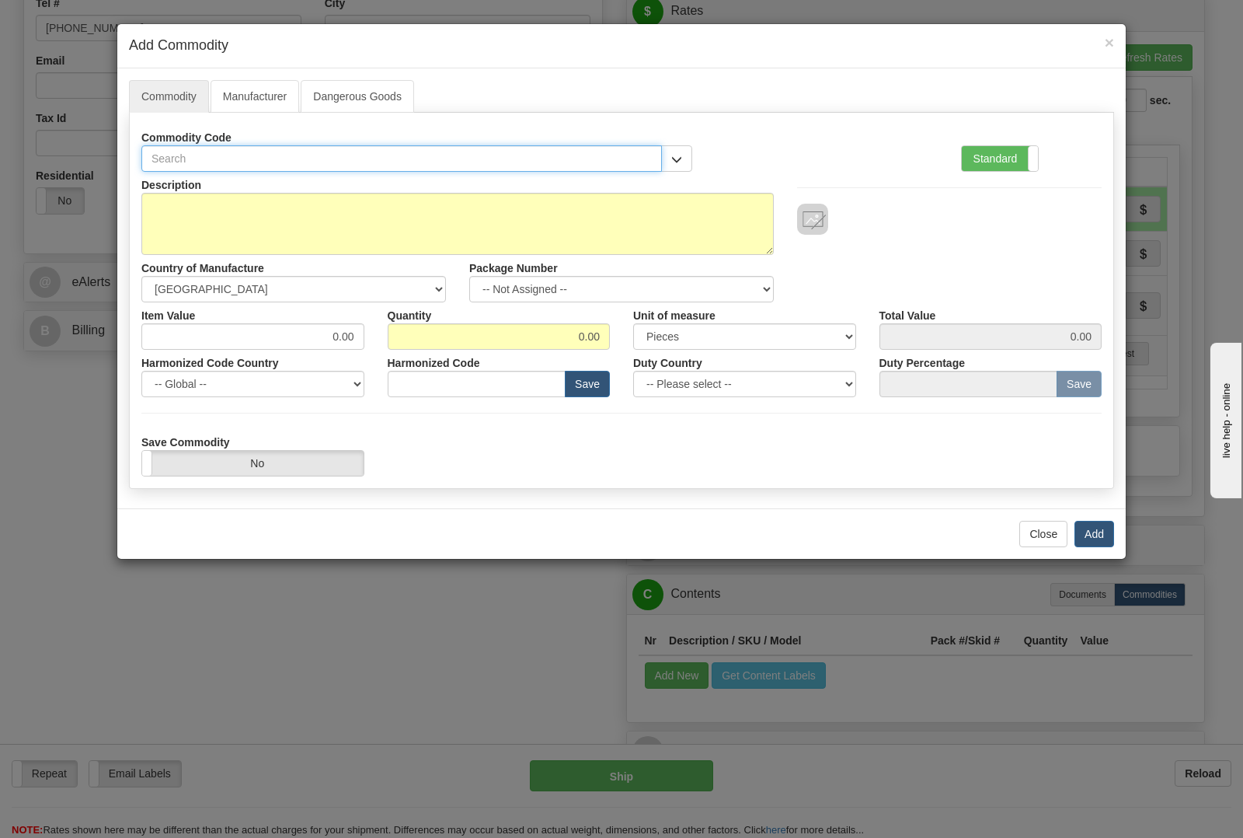
click at [291, 152] on input "text" at bounding box center [401, 158] width 521 height 26
type input "4097"
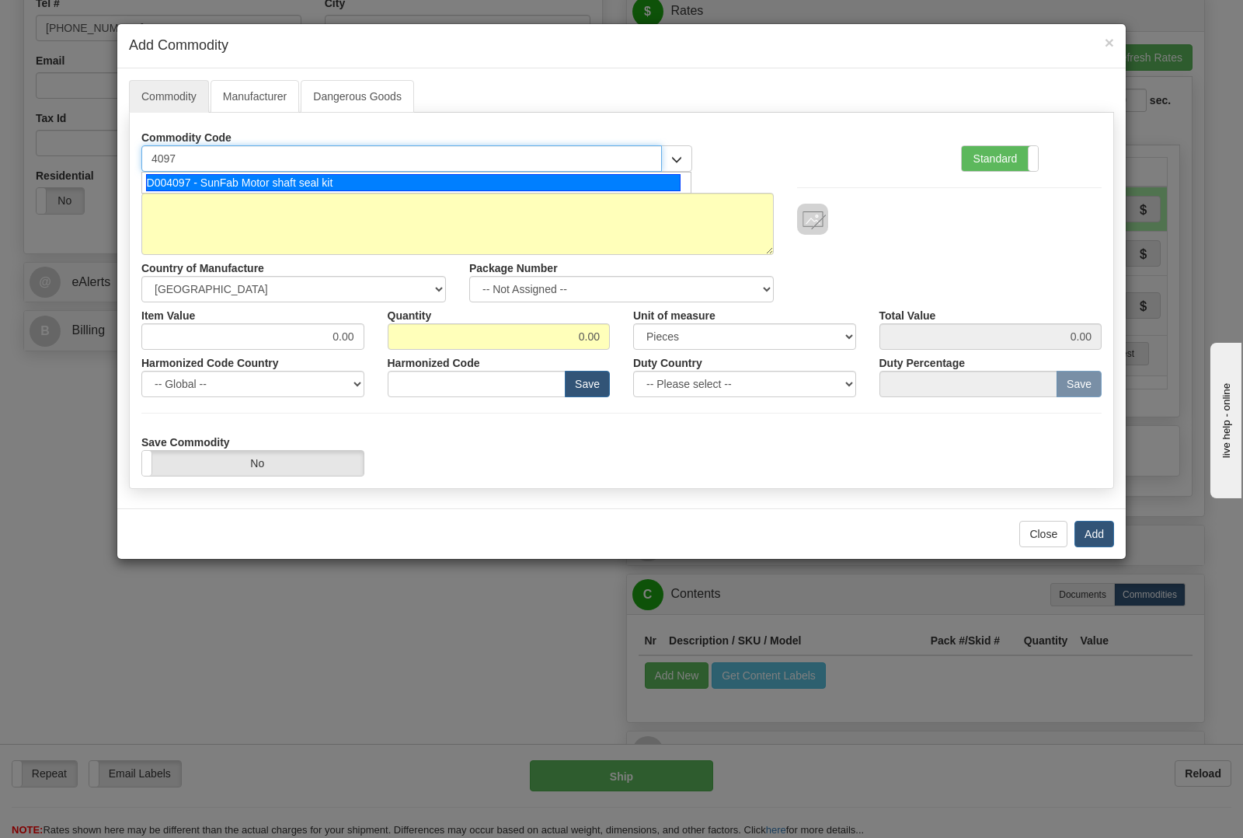
click at [307, 180] on div "D004097 - SunFab Motor shaft seal kit" at bounding box center [413, 182] width 535 height 17
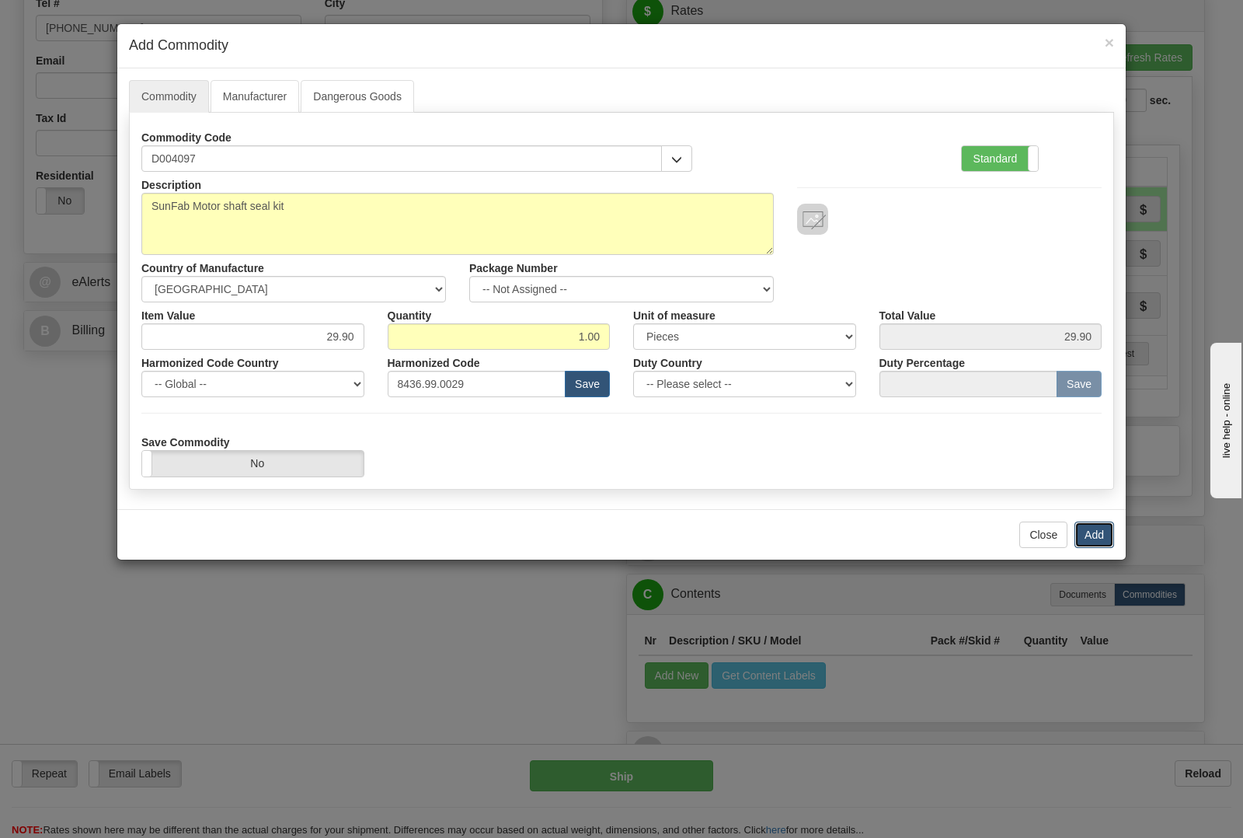
click at [1097, 535] on button "Add" at bounding box center [1095, 534] width 40 height 26
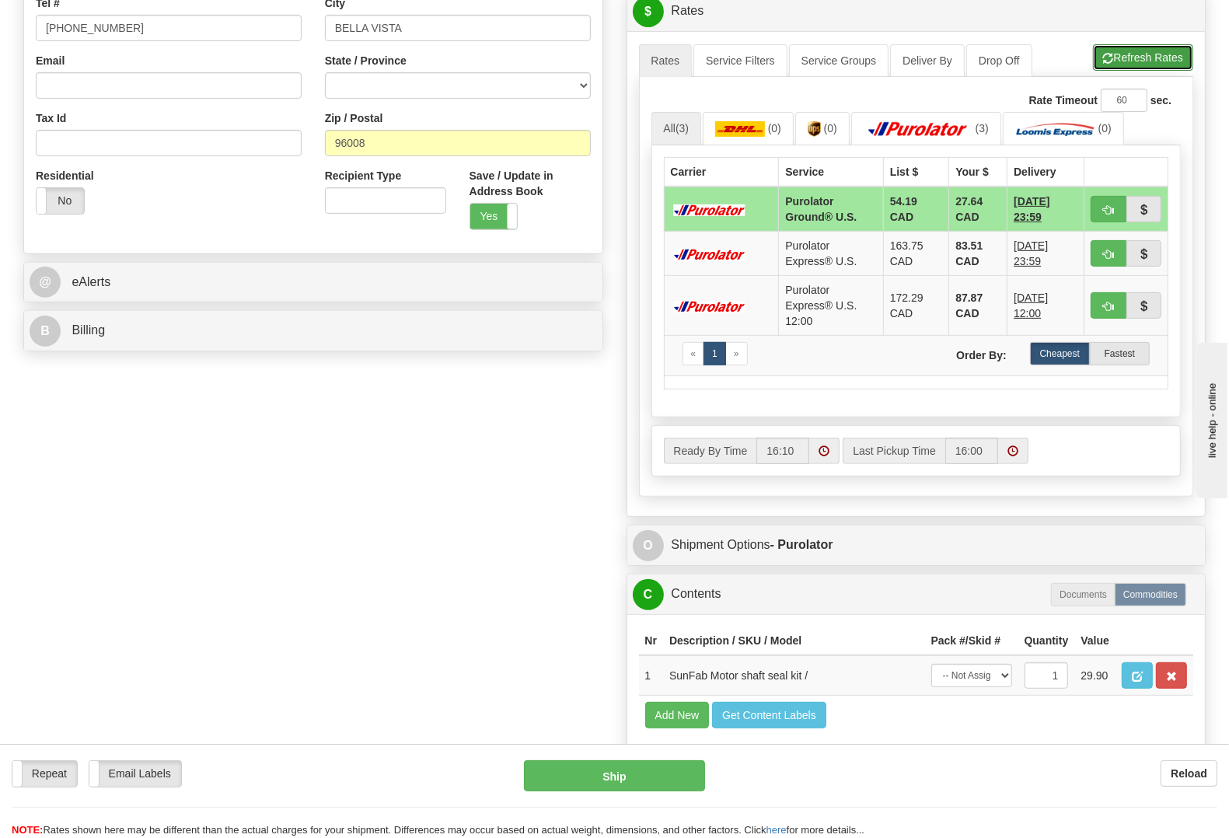
drag, startPoint x: 1111, startPoint y: 64, endPoint x: 1119, endPoint y: 70, distance: 10.0
click at [1112, 67] on button "Refresh Rates" at bounding box center [1143, 57] width 100 height 26
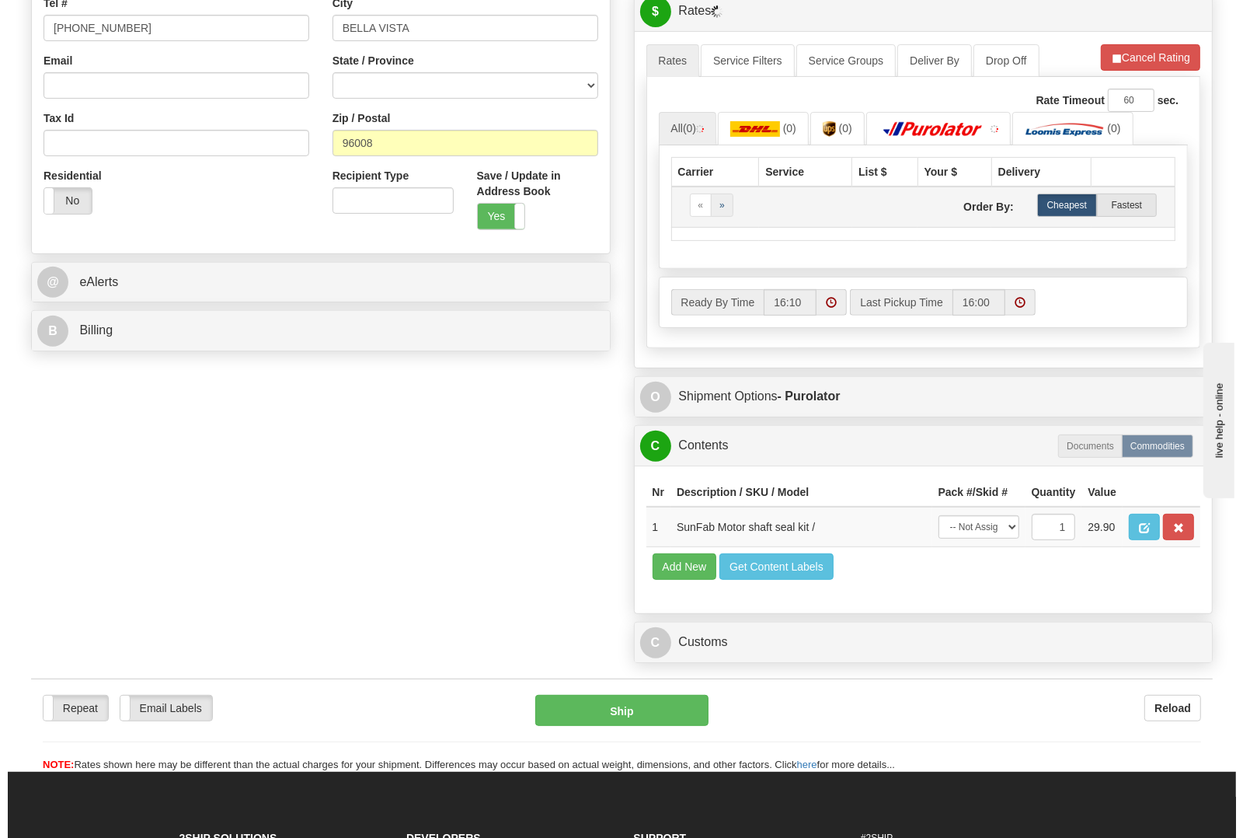
scroll to position [0, 0]
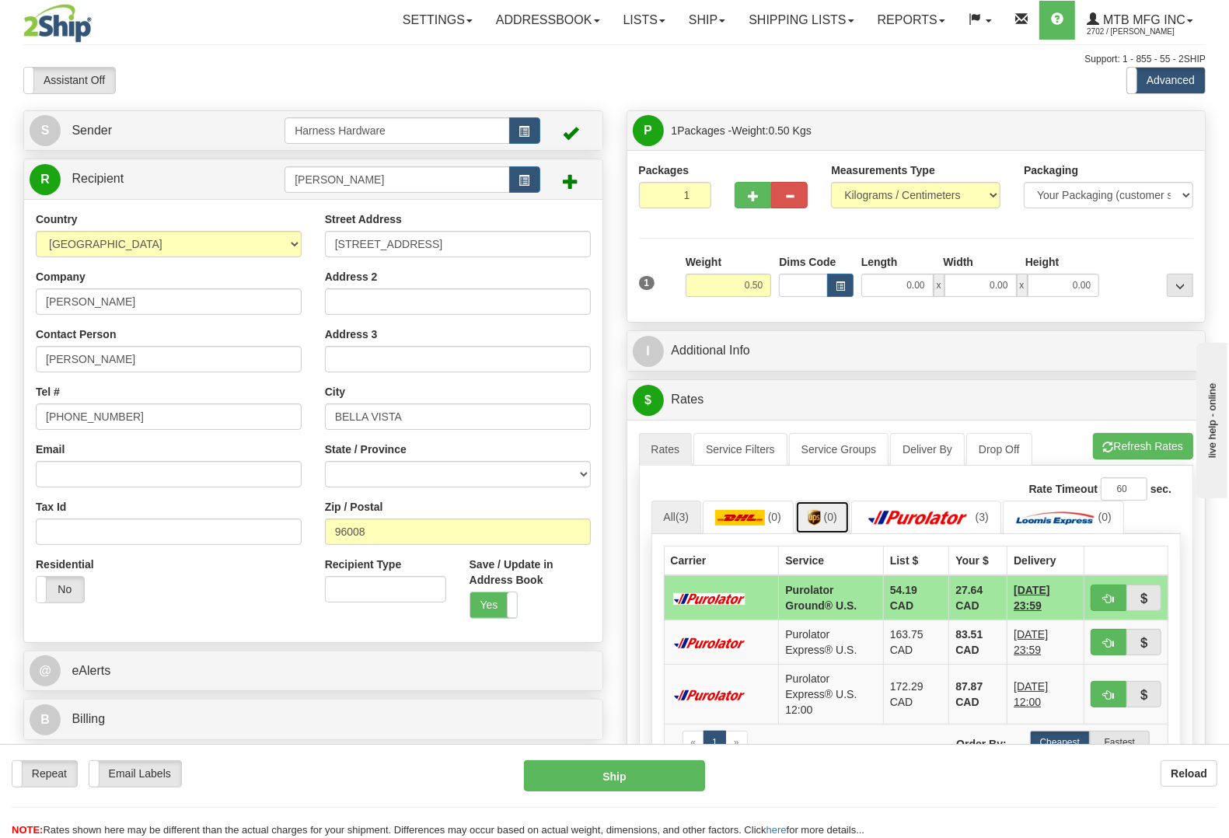
click at [849, 515] on link "(0)" at bounding box center [822, 516] width 54 height 33
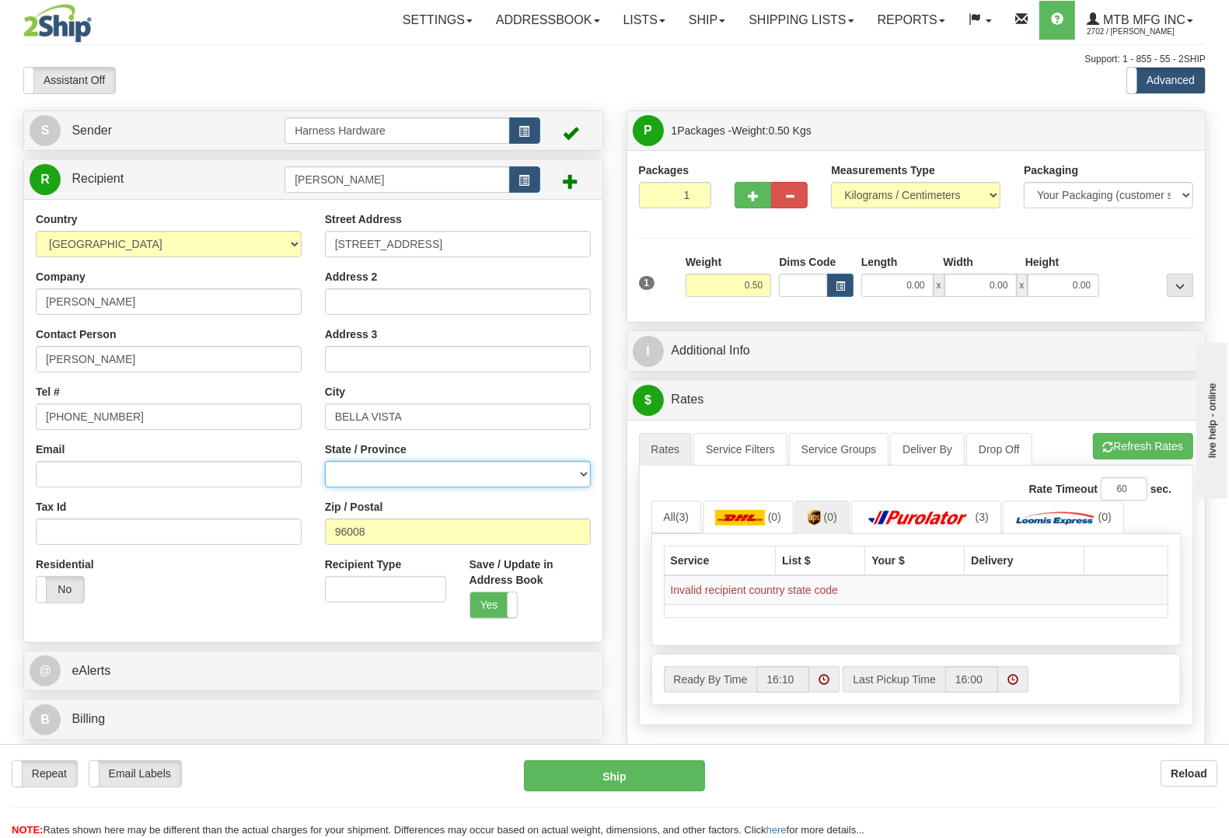
click at [364, 486] on select "ALBERTA BRITISH COLUMBIA MANITOBA NEW BRUNSWICK NEWFOUNDLAND NOVA SCOTIA NUNAVU…" at bounding box center [458, 474] width 266 height 26
drag, startPoint x: 212, startPoint y: 351, endPoint x: 202, endPoint y: 273, distance: 79.1
click at [214, 348] on input "STEVE SABATINO" at bounding box center [169, 359] width 266 height 26
click at [191, 243] on select "AFGHANISTAN ALAND ISLANDS ALBANIA ALGERIA AMERICAN SAMOA ANDORRA ANGOLA ANGUILL…" at bounding box center [169, 244] width 266 height 26
click at [36, 232] on select "AFGHANISTAN ALAND ISLANDS ALBANIA ALGERIA AMERICAN SAMOA ANDORRA ANGOLA ANGUILL…" at bounding box center [169, 244] width 266 height 26
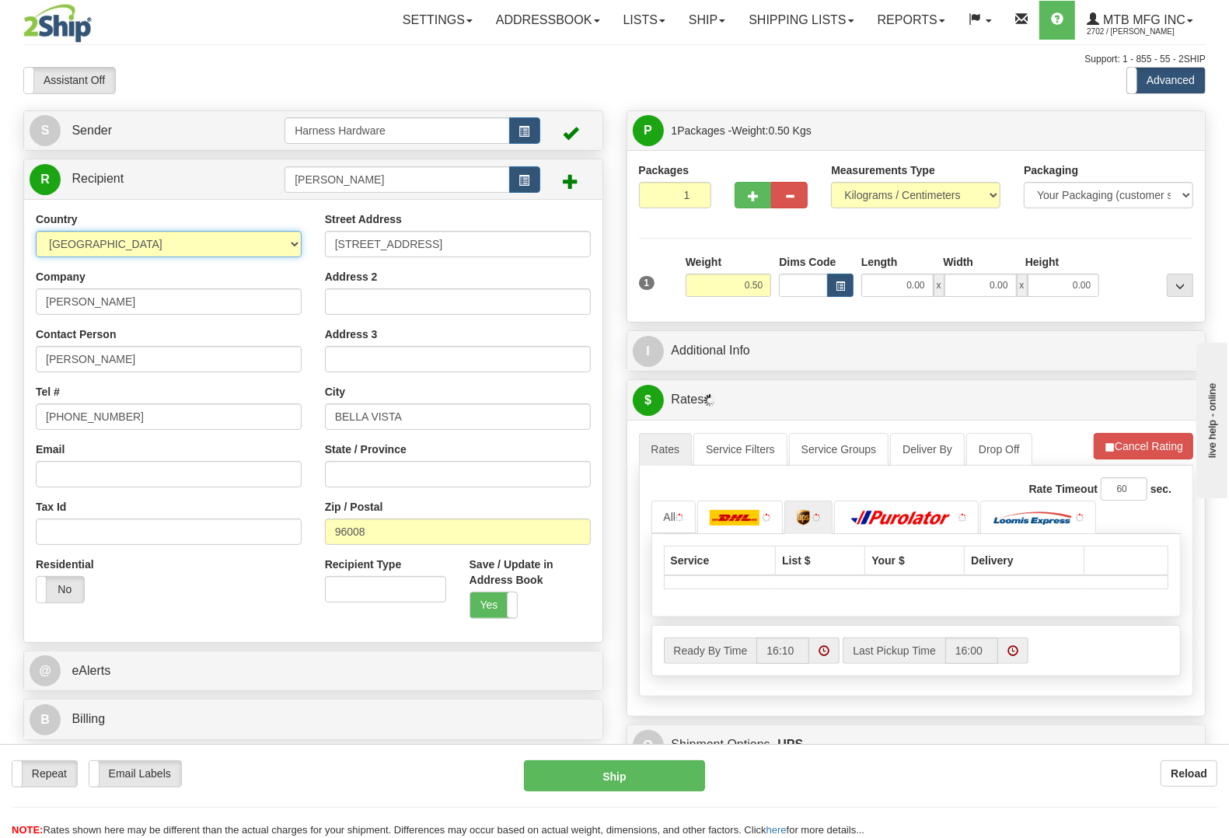
click at [215, 247] on select "AFGHANISTAN ALAND ISLANDS ALBANIA ALGERIA AMERICAN SAMOA ANDORRA ANGOLA ANGUILL…" at bounding box center [169, 244] width 266 height 26
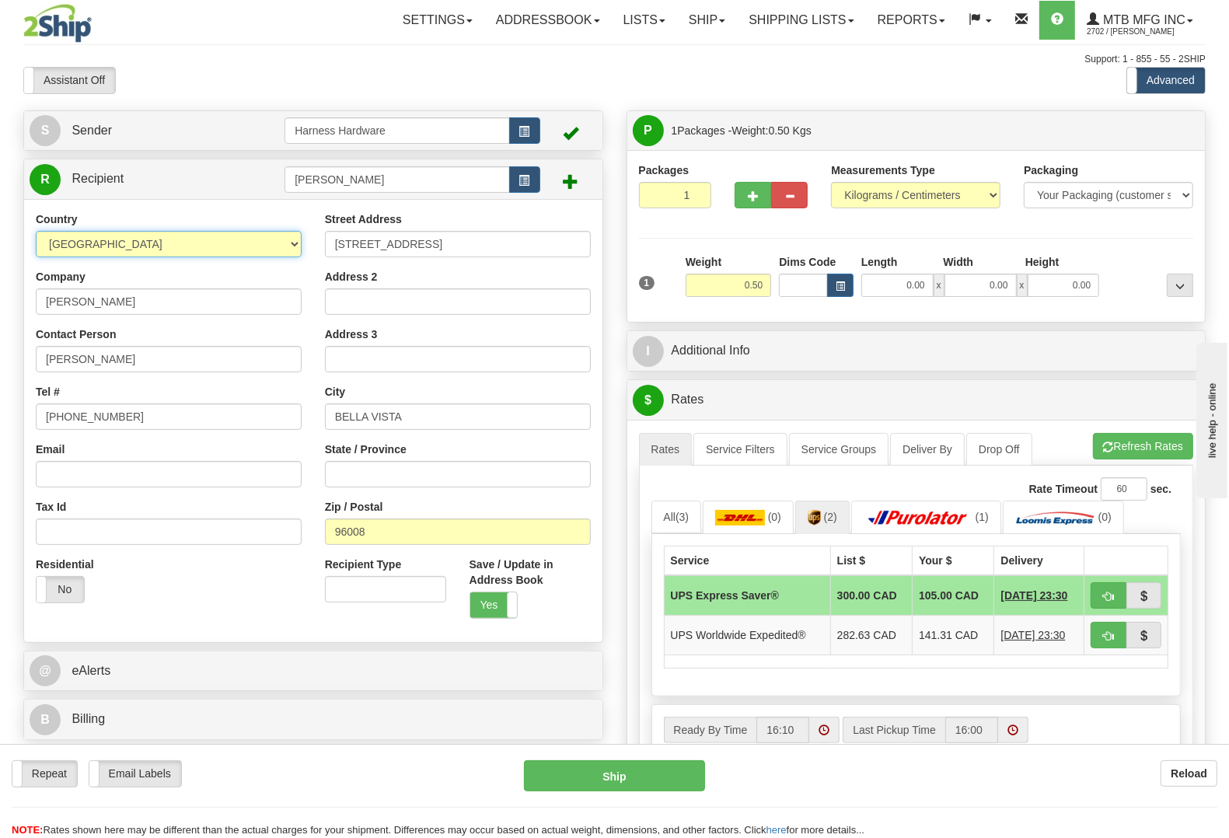
select select "US"
click at [36, 232] on select "AFGHANISTAN ALAND ISLANDS ALBANIA ALGERIA AMERICAN SAMOA ANDORRA ANGOLA ANGUILL…" at bounding box center [169, 244] width 266 height 26
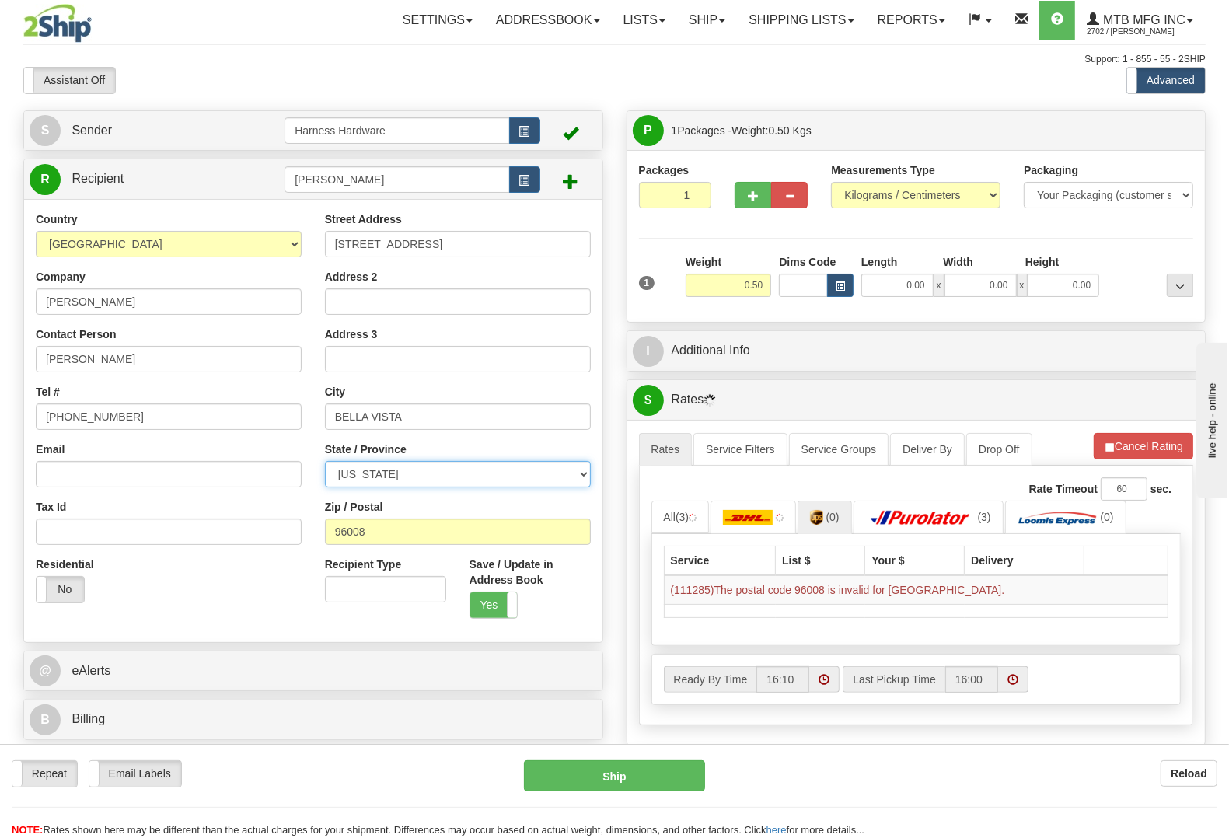
click at [404, 472] on select "ALABAMA ALASKA ARIZONA ARKANSAS Armed Forces America Armed Forces Europe Armed …" at bounding box center [458, 474] width 266 height 26
select select "CA"
click at [325, 462] on select "ALABAMA ALASKA ARIZONA ARKANSAS Armed Forces America Armed Forces Europe Armed …" at bounding box center [458, 474] width 266 height 26
click at [1145, 437] on button "Refresh Rates" at bounding box center [1143, 446] width 100 height 26
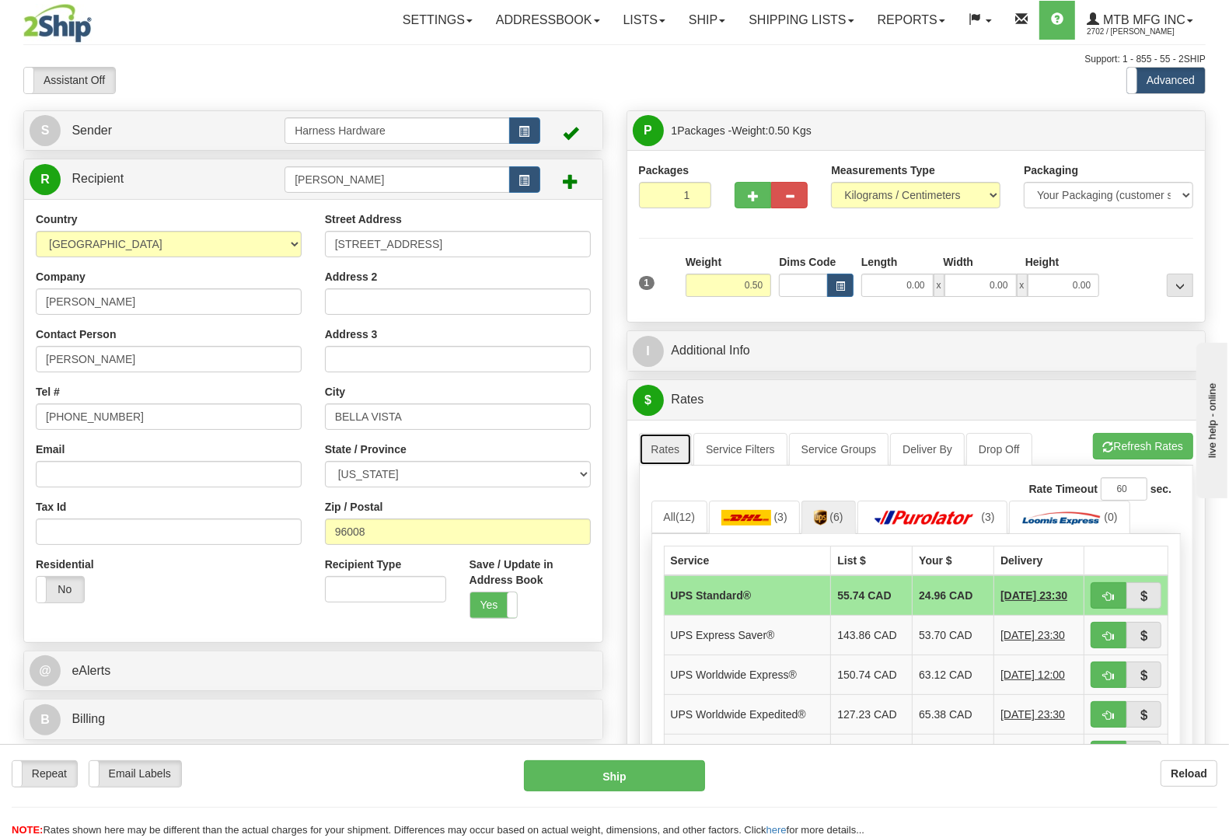
click at [670, 437] on link "Rates" at bounding box center [666, 449] width 54 height 33
click at [675, 522] on link "All (12)" at bounding box center [679, 516] width 56 height 33
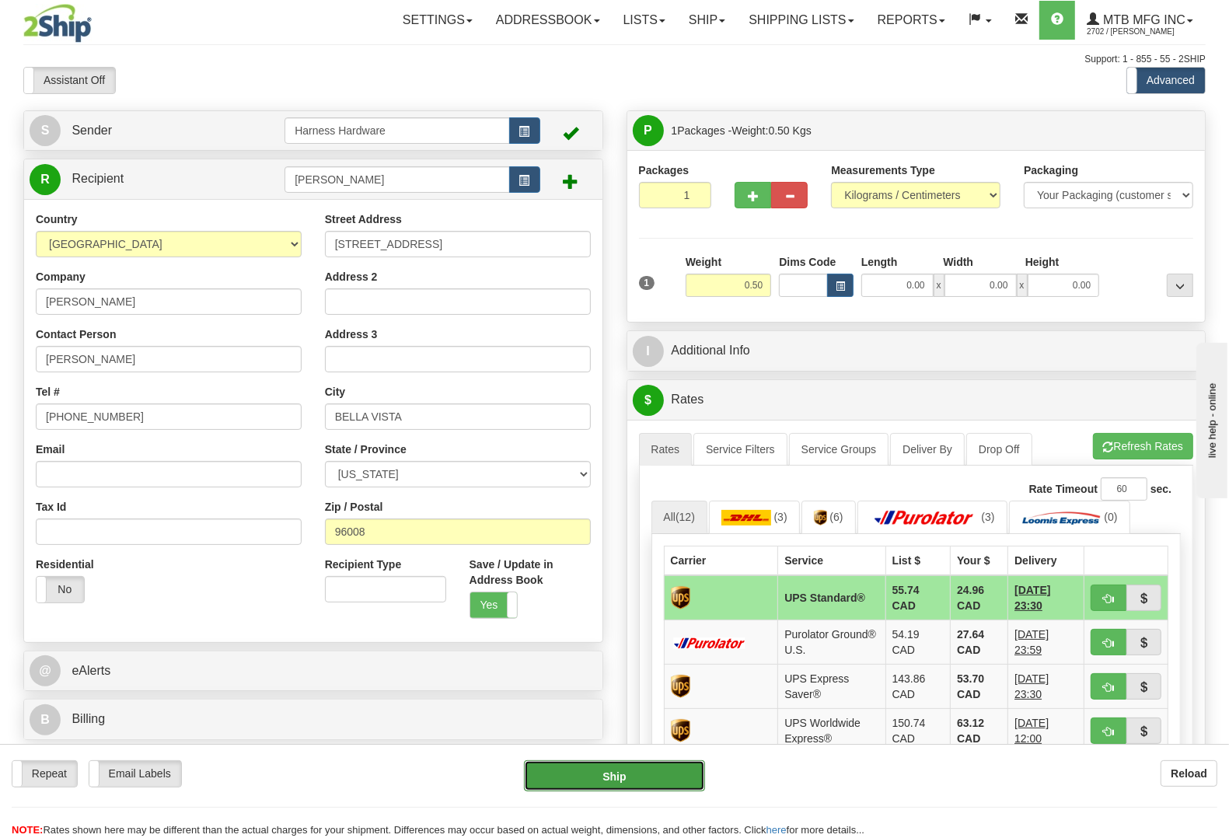
click at [631, 779] on button "Ship" at bounding box center [614, 775] width 181 height 31
type input "11"
